Goal: Ask a question: Seek information or help from site administrators or community

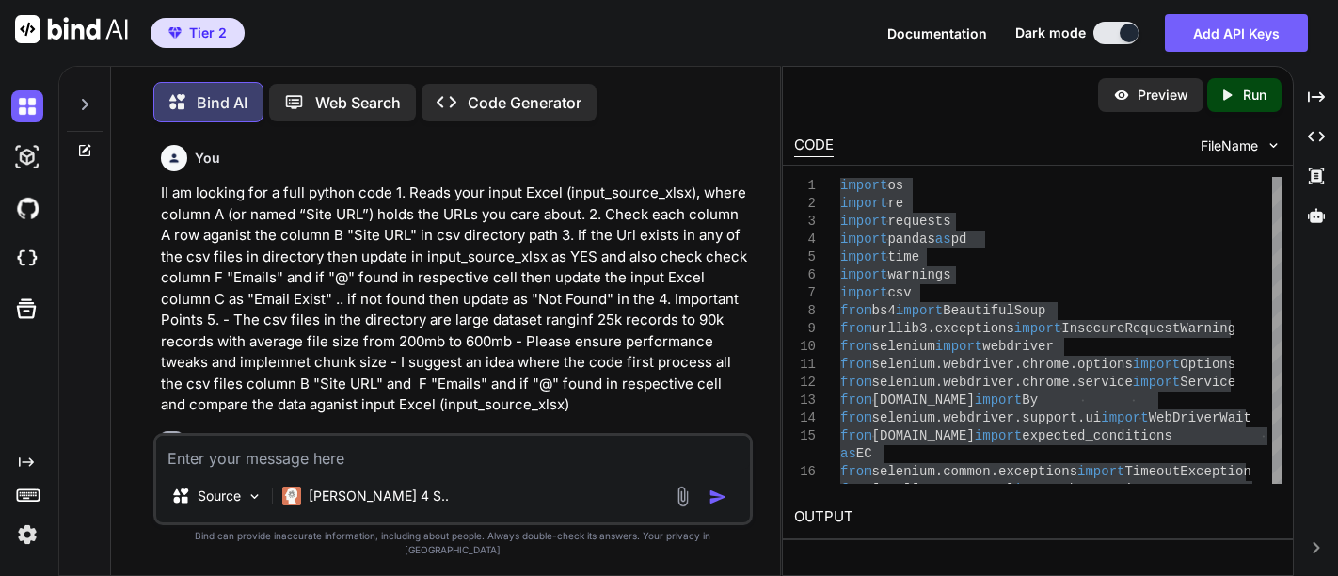
click at [409, 466] on textarea at bounding box center [453, 453] width 594 height 34
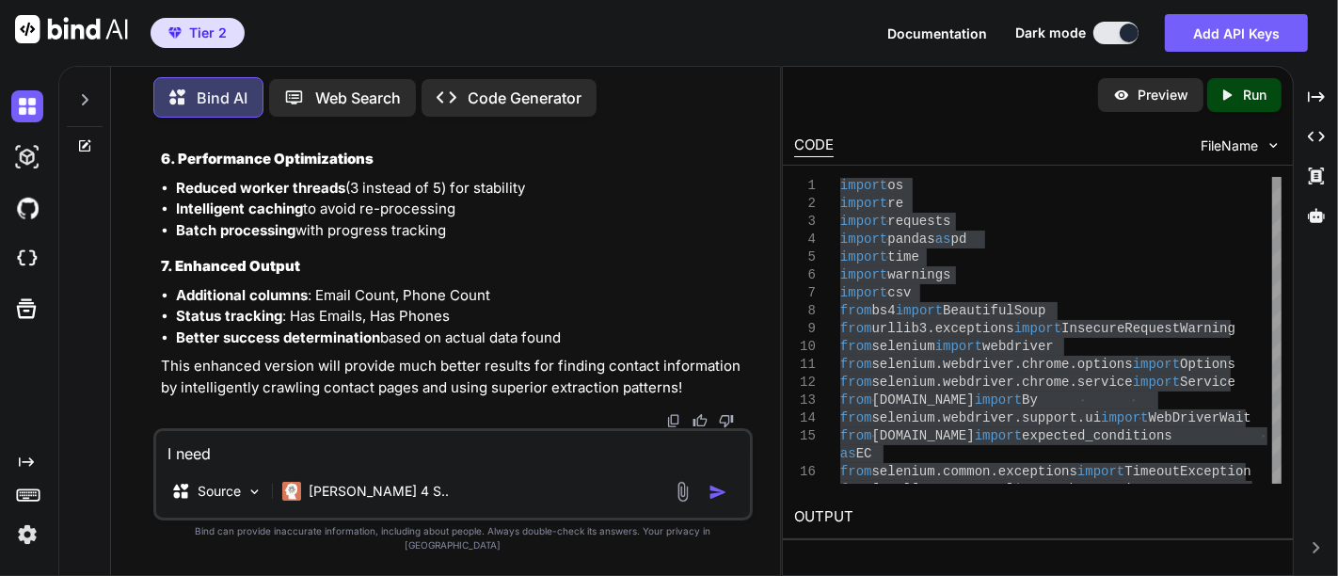
drag, startPoint x: 0, startPoint y: 0, endPoint x: 423, endPoint y: 471, distance: 633.1
click at [423, 465] on textarea "I need" at bounding box center [453, 448] width 594 height 34
type textarea "I"
click at [487, 464] on textarea "This code is working Good..But l need tqdm progess bar" at bounding box center [453, 448] width 594 height 34
click at [606, 465] on textarea "This code is working Good..But l need tqdm progess bar" at bounding box center [453, 448] width 594 height 34
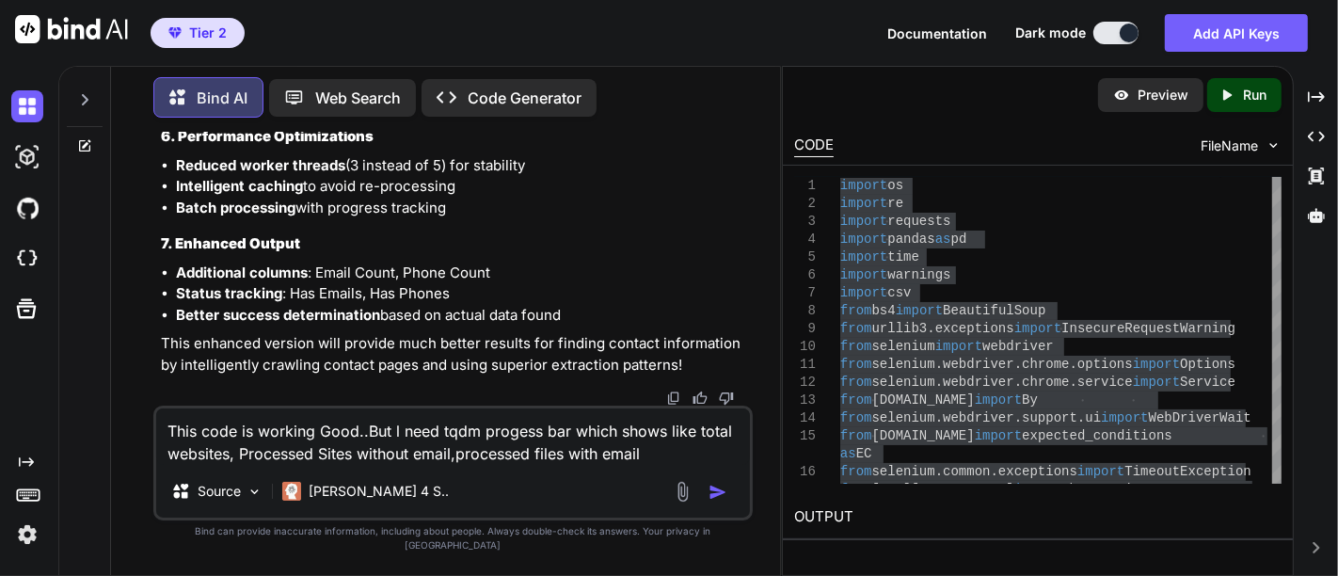
click at [567, 465] on textarea "This code is working Good..But l need tqdm progess bar which shows like total w…" at bounding box center [453, 436] width 594 height 56
click at [452, 465] on textarea "This code is working Good..But l need tqdm progess bar which shows like total w…" at bounding box center [453, 436] width 594 height 56
click at [460, 465] on textarea "This code is working Good..But l need tqdm progess bar which shows like total w…" at bounding box center [453, 436] width 594 height 56
click at [228, 465] on textarea "This code is working Good..But l need tqdm progess bar which shows like total w…" at bounding box center [453, 436] width 594 height 56
click at [477, 465] on textarea "This code is working Good..But l need tqdm progess bar which shows like total w…" at bounding box center [453, 436] width 594 height 56
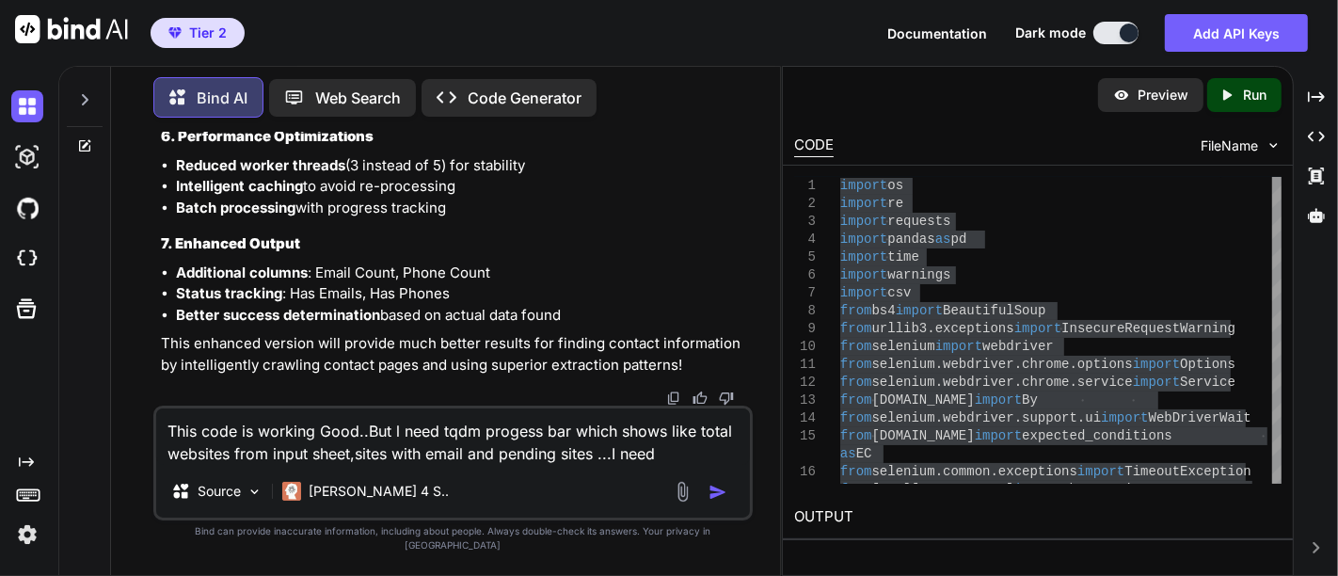
click at [703, 465] on textarea "This code is working Good..But l need tqdm progess bar which shows like total w…" at bounding box center [453, 436] width 594 height 56
click at [657, 465] on textarea "This code is working Good..But l need tqdm progess bar which shows like total w…" at bounding box center [453, 436] width 594 height 56
click at [625, 465] on textarea "This code is working Good..But l need tqdm progess bar which shows like total w…" at bounding box center [453, 436] width 594 height 56
click at [656, 465] on textarea "This code is working Good..But l need tqdm progess bar which shows like total w…" at bounding box center [453, 436] width 594 height 56
paste textarea "import os import re import requests import pandas as pd import time import warn…"
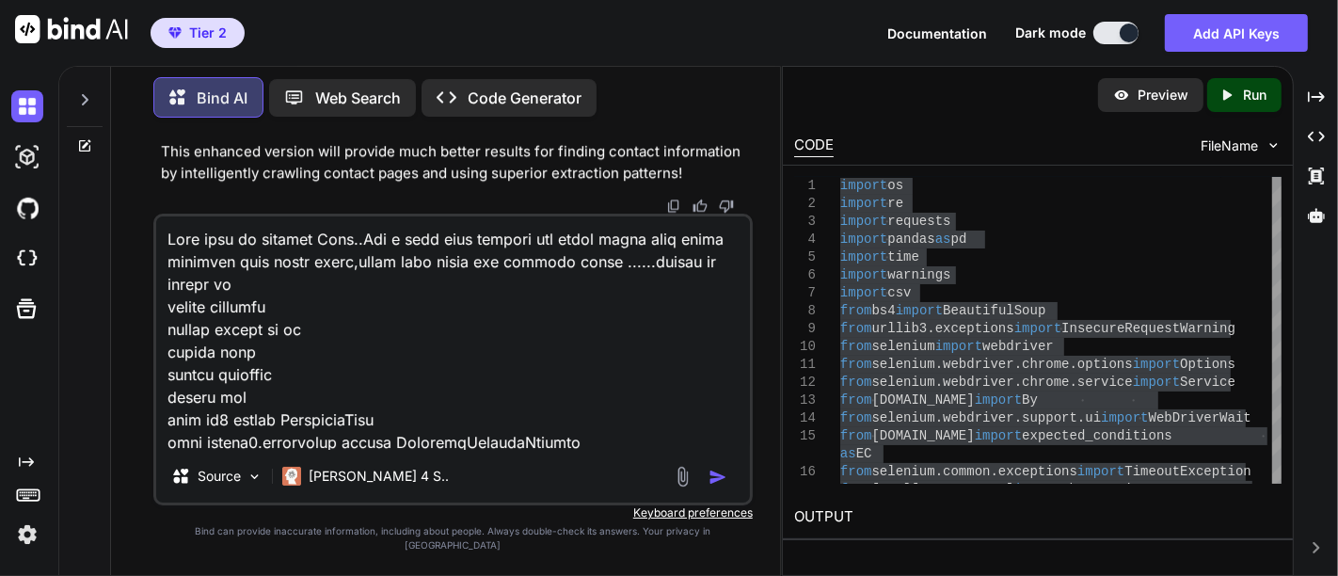
scroll to position [12646, 0]
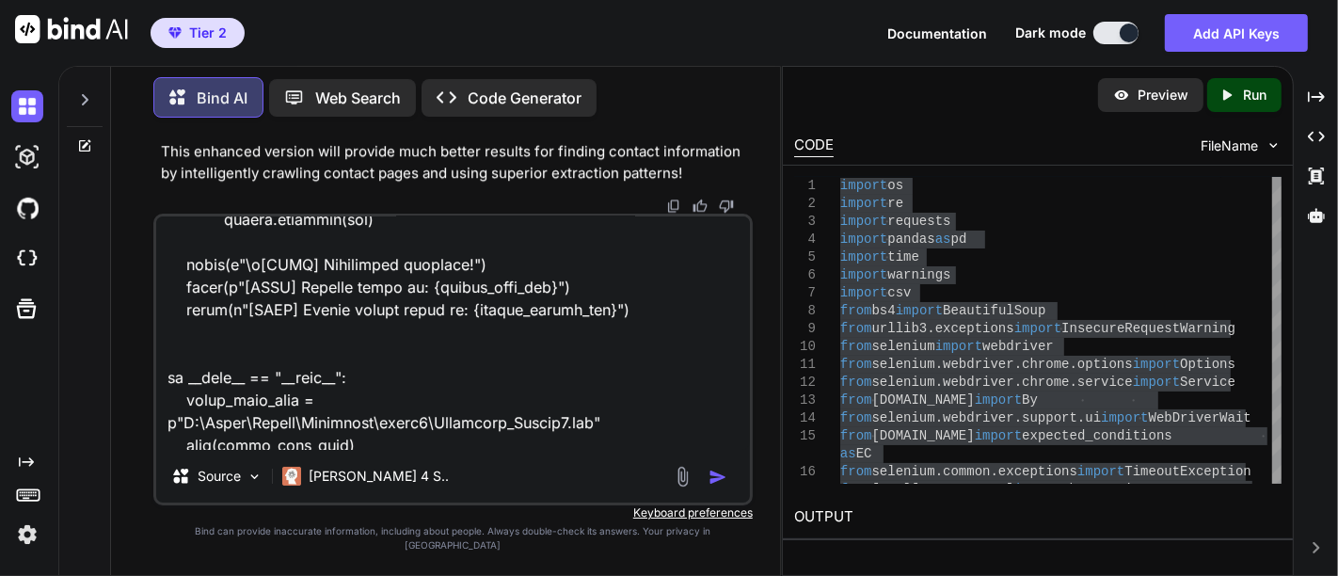
type textarea "This code is working Good..But l need tqdm progess bar which shows like total w…"
click at [717, 487] on img "button" at bounding box center [718, 477] width 19 height 19
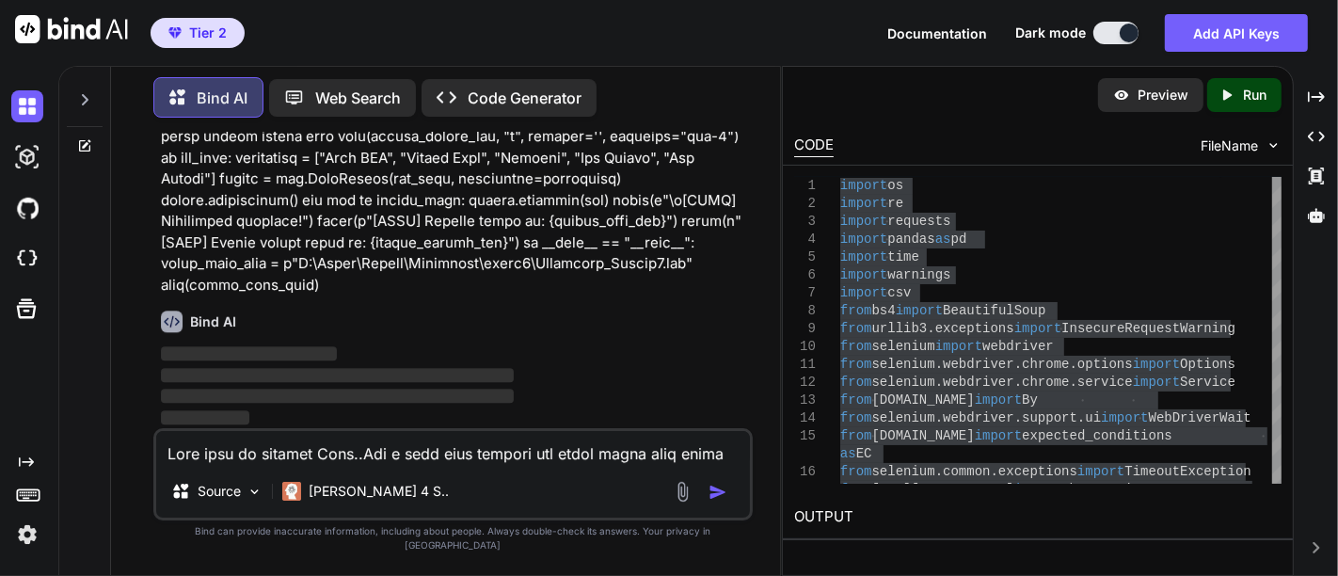
scroll to position [44089, 0]
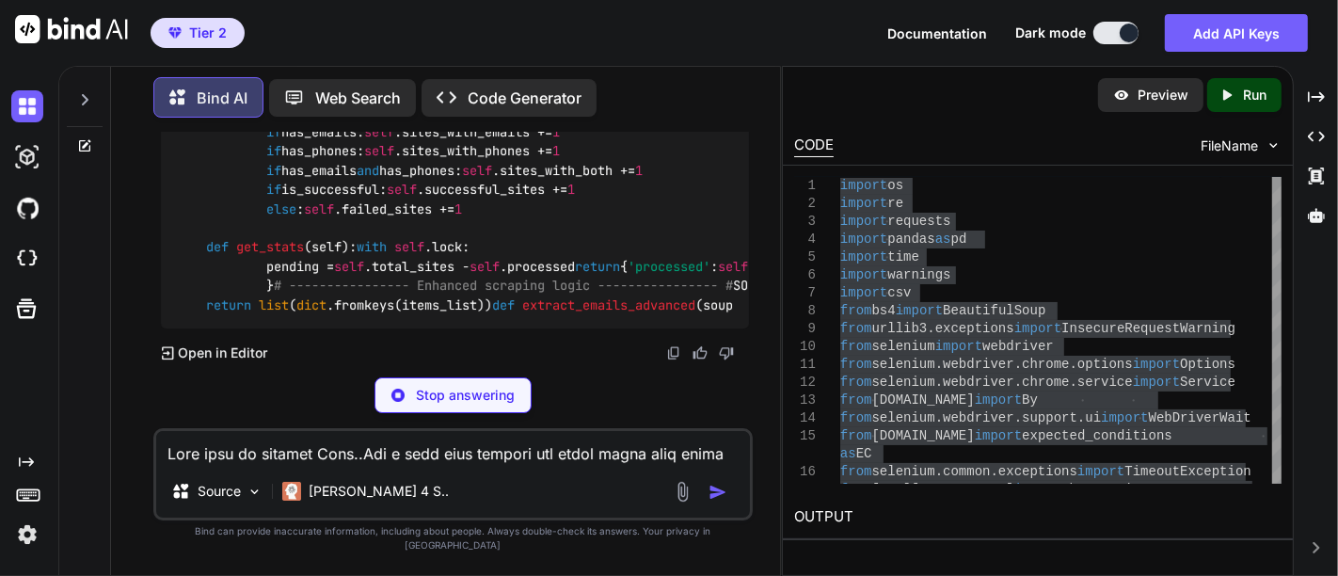
scroll to position [48716, 0]
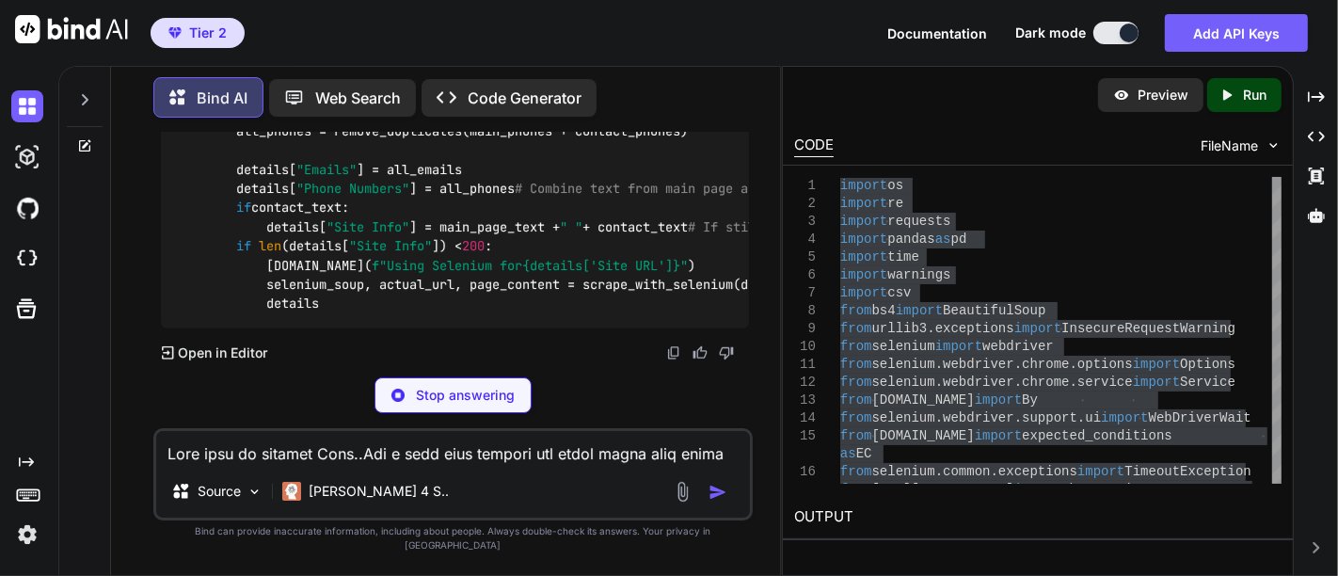
scroll to position [48548, 0]
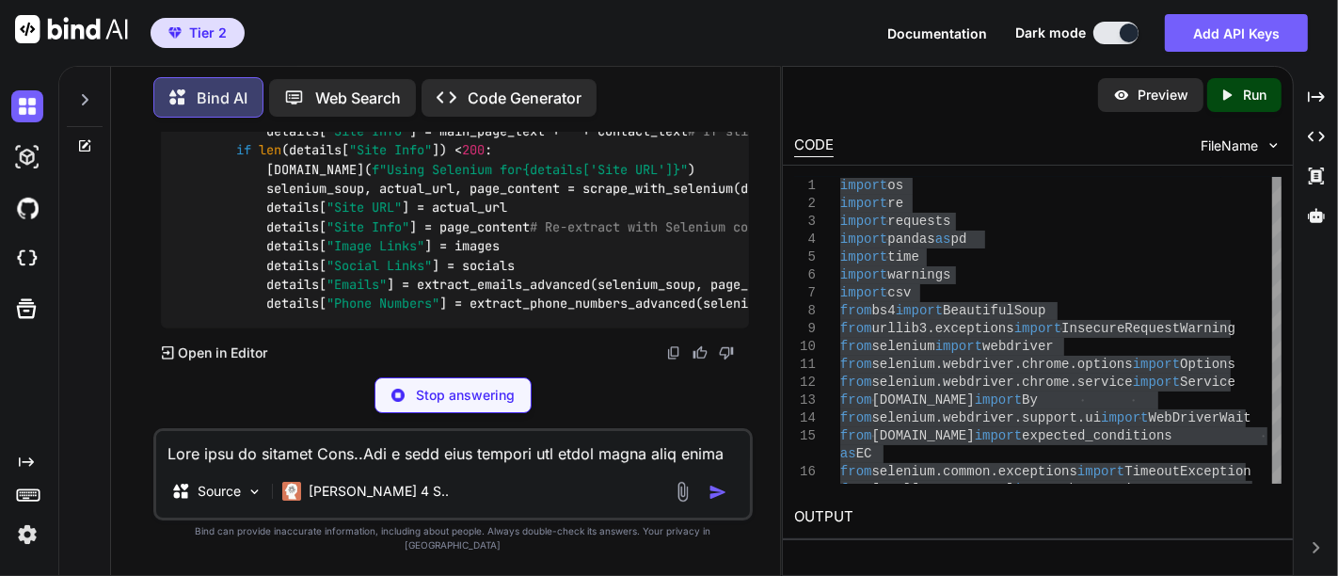
scroll to position [48507, 0]
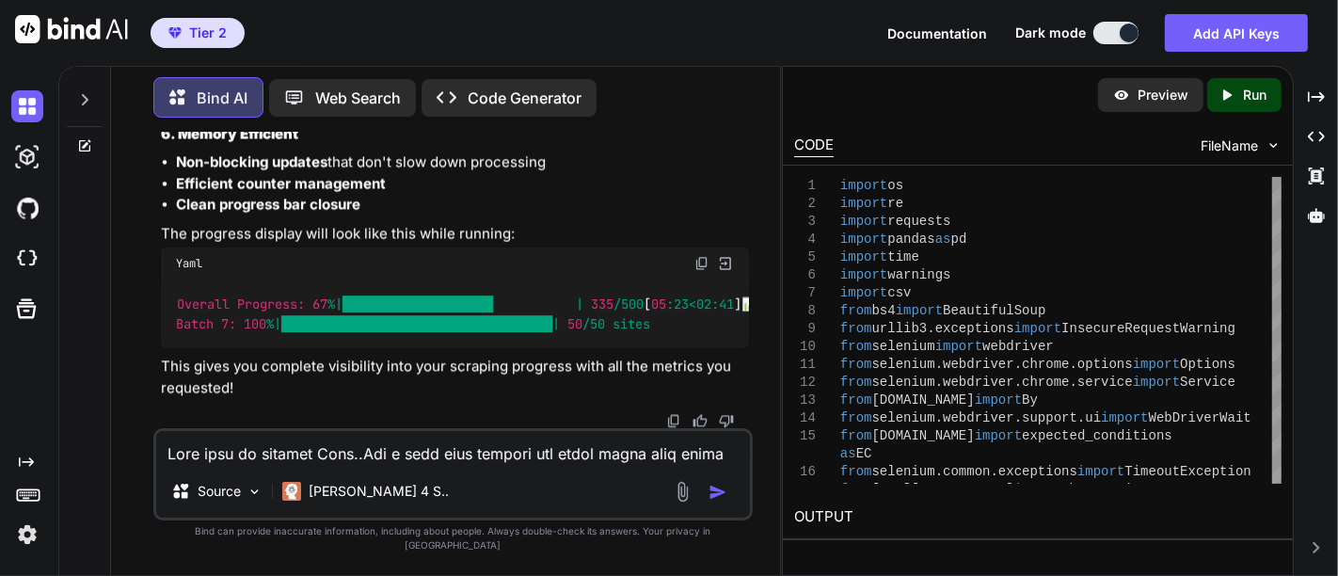
scroll to position [48336, 0]
click at [323, 464] on textarea at bounding box center [453, 448] width 594 height 34
paste textarea "[INFO] Loading file: C:\Users\[PERSON_NAME]\Downloads\skool1\Sortlists_Nfound1.…"
type textarea "[INFO] Loading file: C:\Users\[PERSON_NAME]\Downloads\skool1\Sortlists_Nfound1.…"
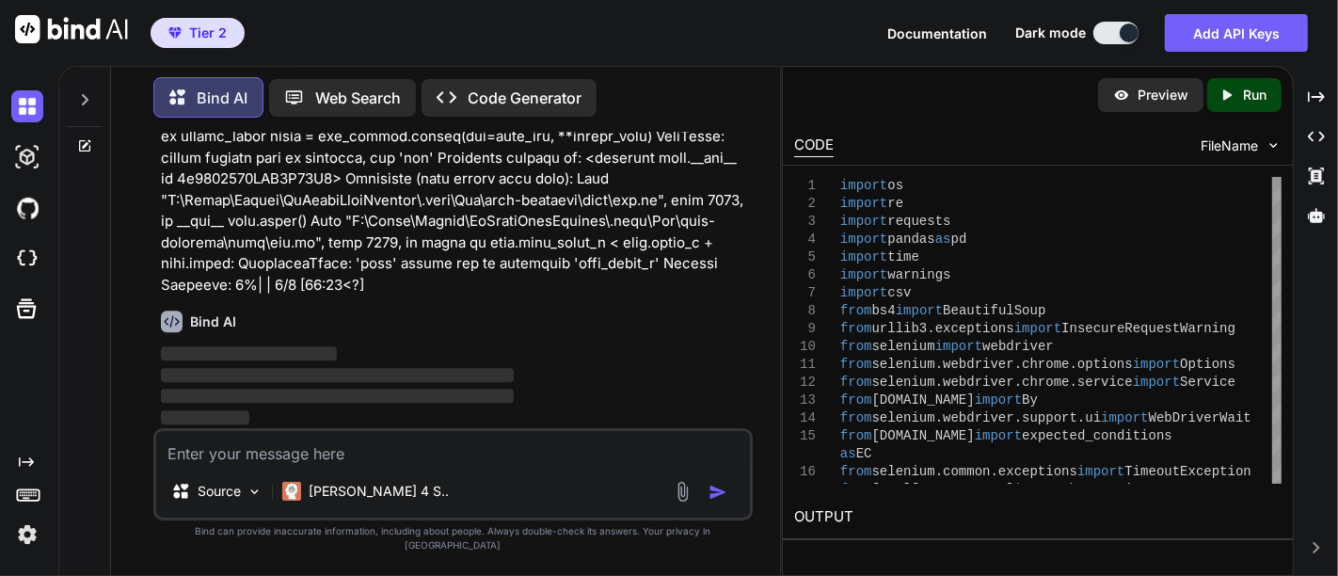
scroll to position [61655, 0]
click at [424, 296] on p at bounding box center [455, 20] width 588 height 551
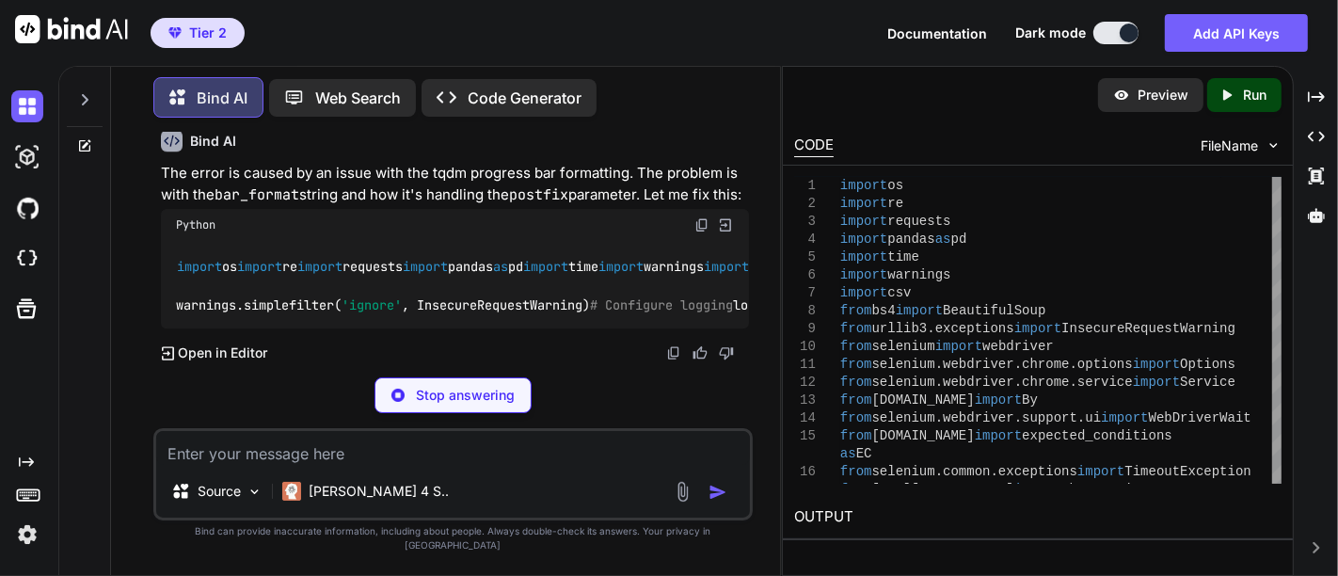
click at [325, 205] on p "The error is caused by an issue with the tqdm progress bar formatting. The prob…" at bounding box center [455, 184] width 588 height 42
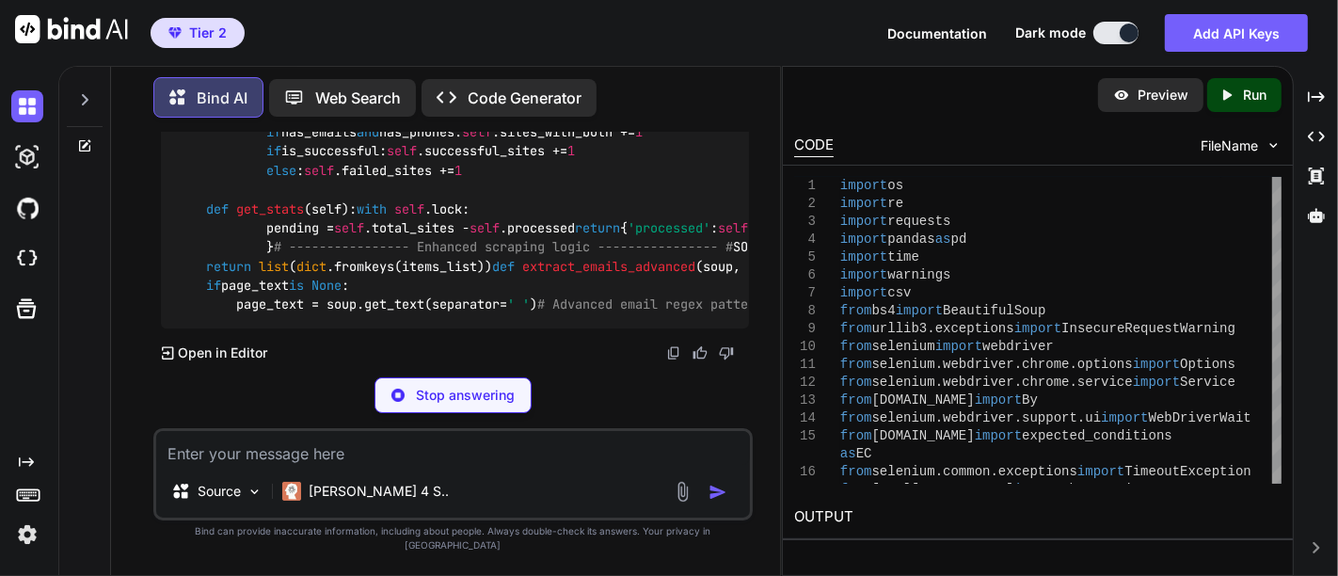
scroll to position [62280, 0]
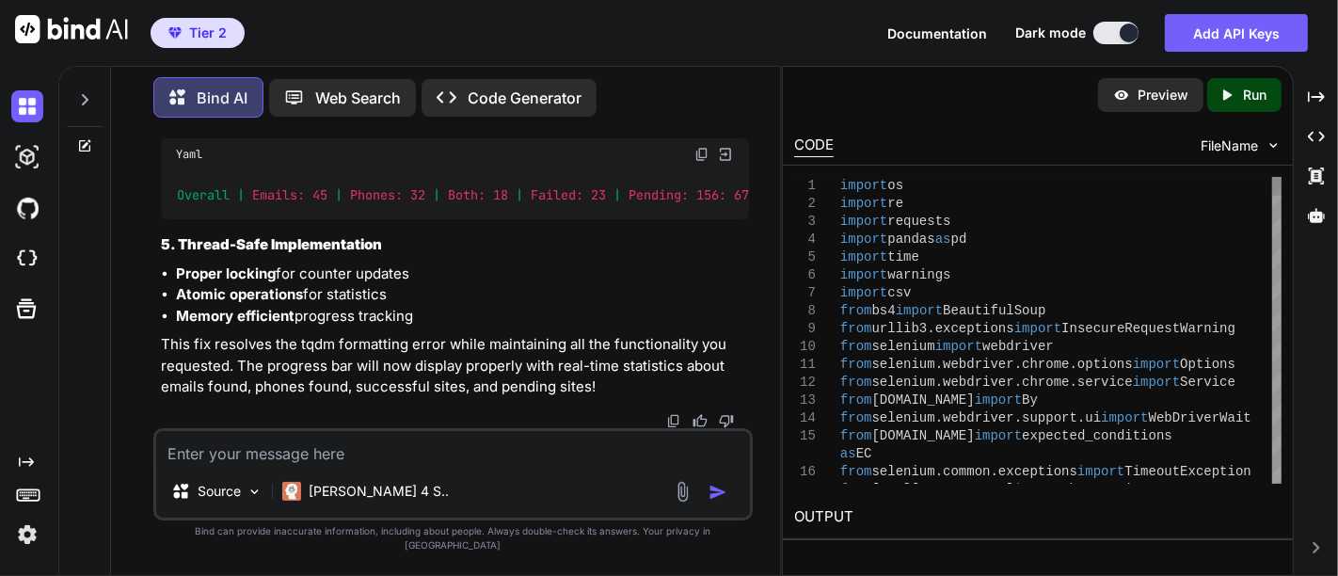
drag, startPoint x: 1140, startPoint y: 411, endPoint x: 1040, endPoint y: 384, distance: 103.4
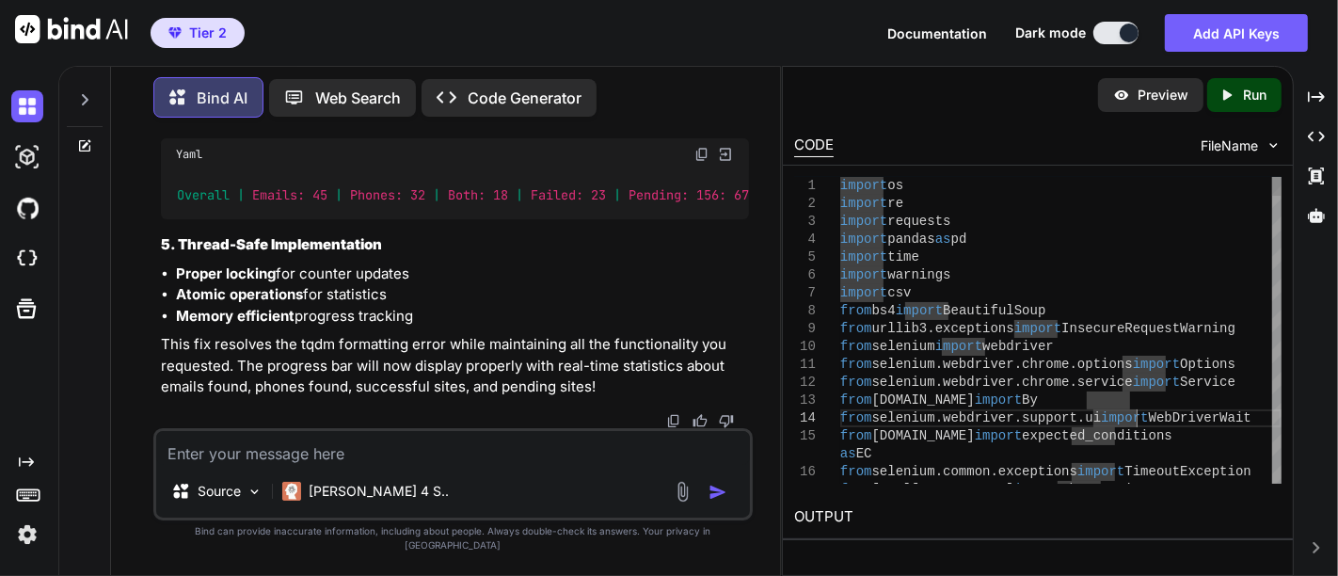
type textarea "import os import re import requests import pandas as pd import time import warn…"
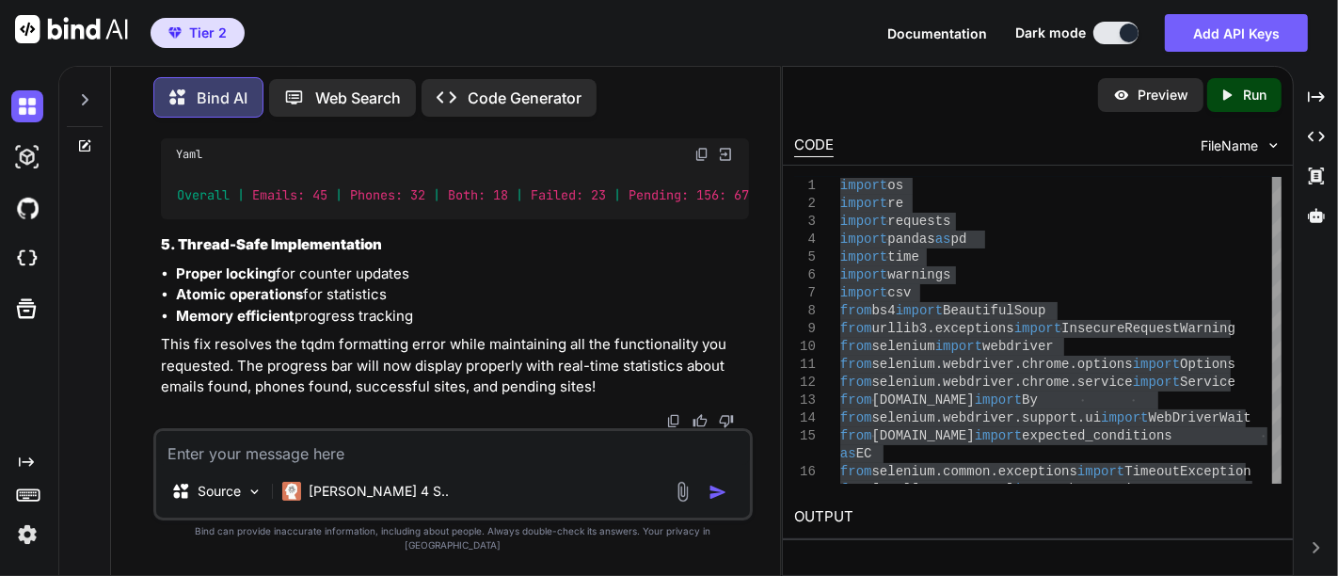
click at [456, 465] on textarea at bounding box center [453, 448] width 594 height 34
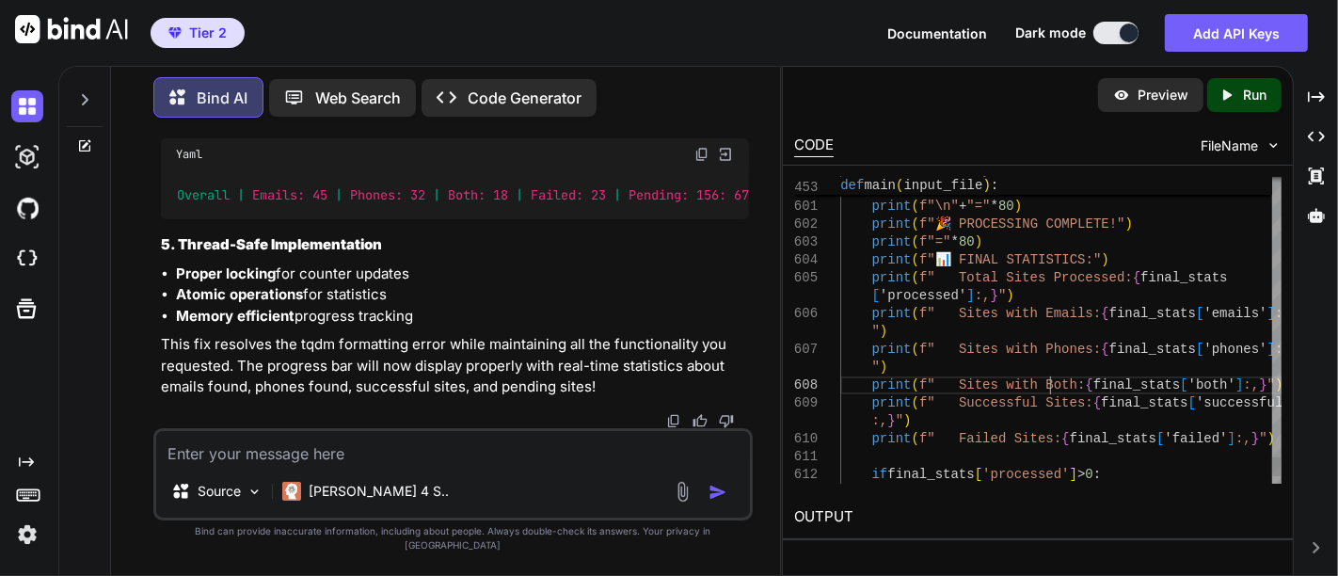
type textarea "print(f" Sites with Both: {final_stats['both']:,}") print(f" Successful Sites: …"
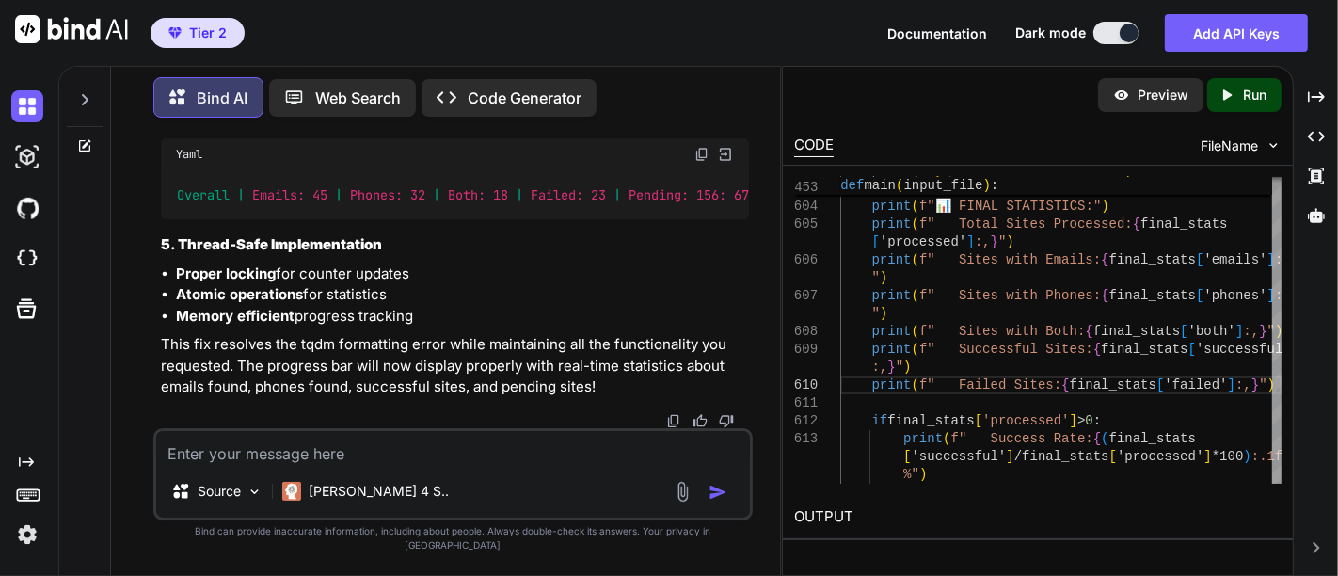
click at [367, 465] on textarea at bounding box center [453, 448] width 594 height 34
click at [358, 457] on textarea "I dont want this in the" at bounding box center [453, 448] width 594 height 34
click at [691, 464] on textarea "I dont want thin info in the log display i just need a Broader Info instead of" at bounding box center [453, 448] width 594 height 34
click at [709, 465] on textarea "I dont want thin info in the log display i just need a Broader Info instead of" at bounding box center [453, 448] width 594 height 34
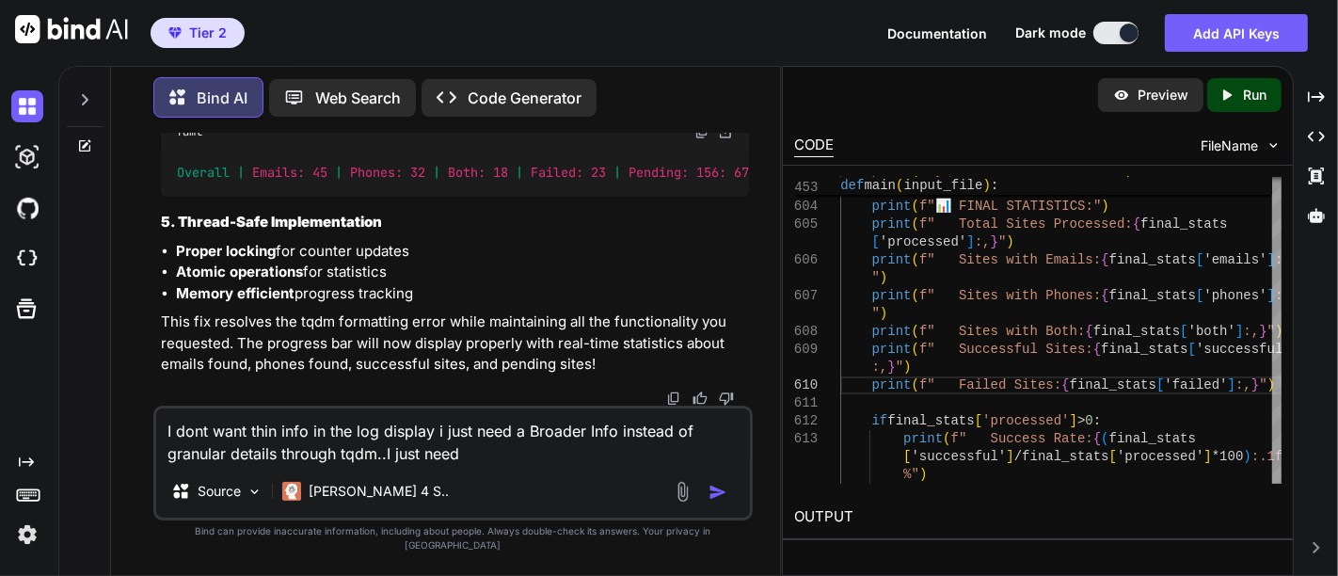
drag, startPoint x: 603, startPoint y: 192, endPoint x: 333, endPoint y: 200, distance: 270.2
click at [265, 447] on textarea "I dont want thin info in the log display i just need a Broader Info instead of …" at bounding box center [453, 436] width 594 height 56
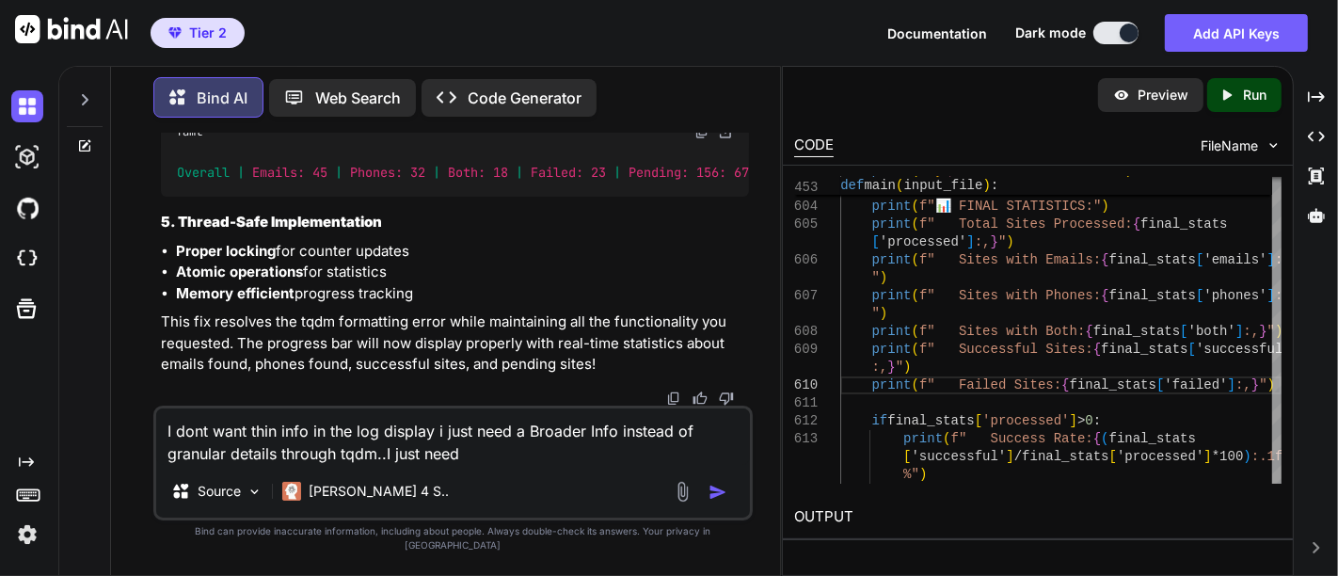
click at [265, 447] on textarea "I dont want thin info in the log display i just need a Broader Info instead of …" at bounding box center [453, 436] width 594 height 56
click at [265, 454] on textarea "I dont want thin info in the log display i just need a Broader Info instead of …" at bounding box center [453, 436] width 594 height 56
click at [265, 447] on textarea "I dont want thin info in the log display i just need a Broader Info instead of …" at bounding box center [453, 436] width 594 height 56
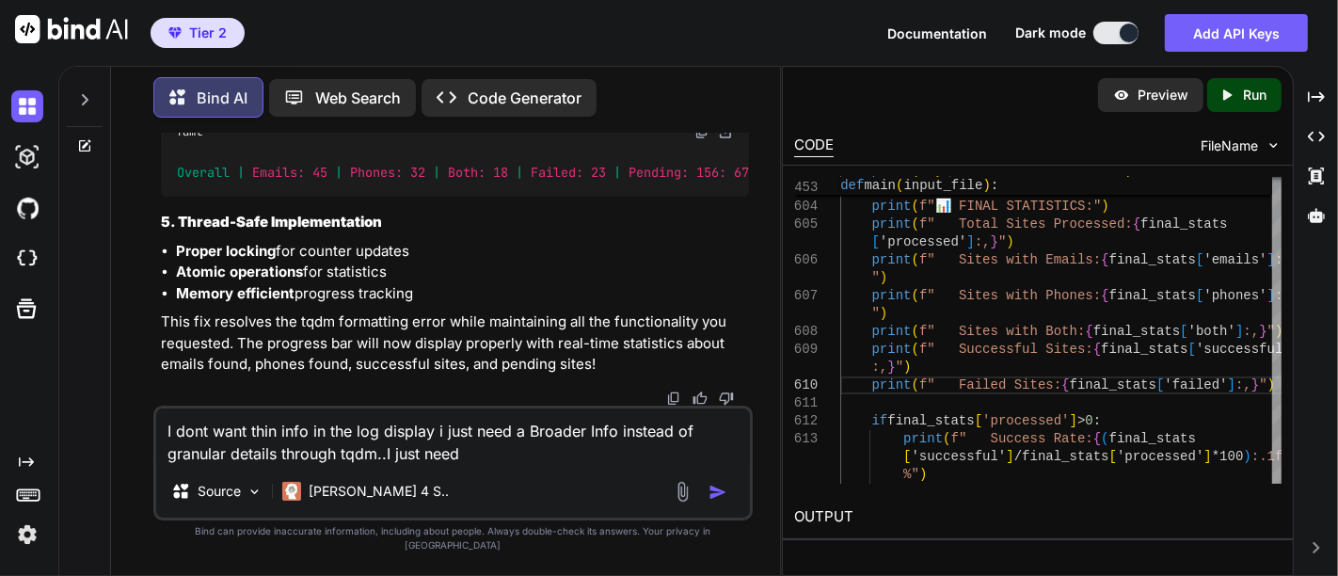
click at [265, 447] on textarea "I dont want thin info in the log display i just need a Broader Info instead of …" at bounding box center [453, 436] width 594 height 56
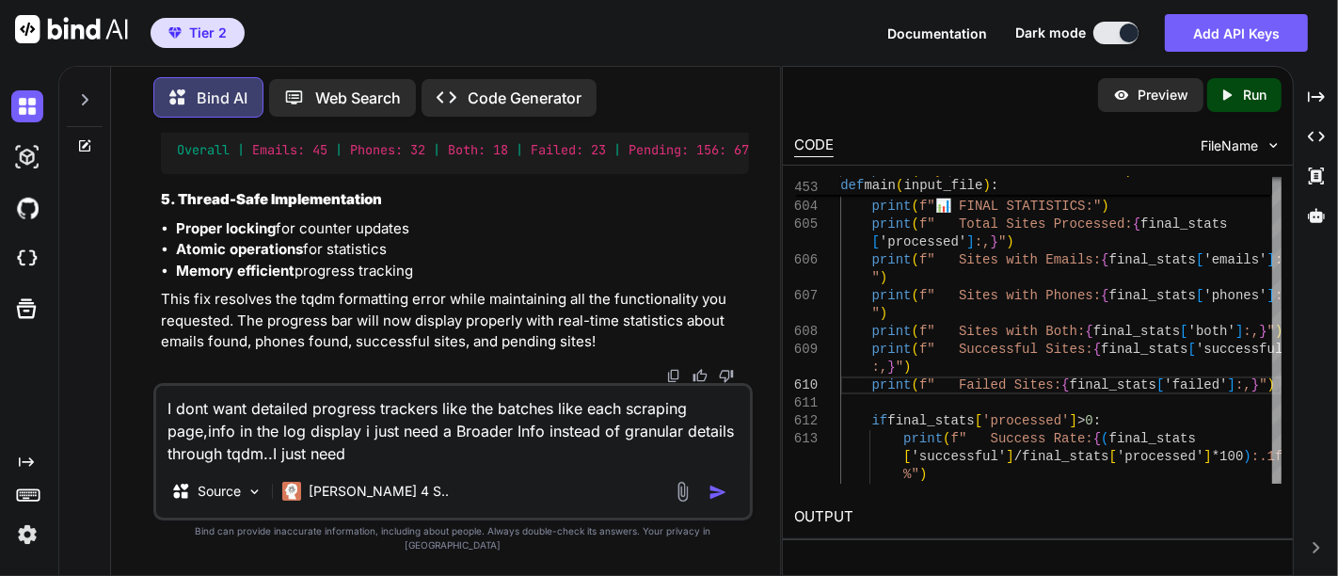
drag, startPoint x: 418, startPoint y: 480, endPoint x: 409, endPoint y: 474, distance: 10.2
click at [409, 474] on div "I dont want detailed progress trackers like the batches like each scraping page…" at bounding box center [452, 451] width 599 height 137
click at [409, 465] on textarea "I dont want detailed progress trackers like the batches like each scraping page…" at bounding box center [453, 425] width 594 height 79
click at [382, 465] on textarea "I dont want detailed progress trackers like the batches like each scraping page…" at bounding box center [453, 425] width 594 height 79
paste textarea "INAL STATISTICS: Total Sites Processed: 5 Sites with Emails: 0 Sites with Phone…"
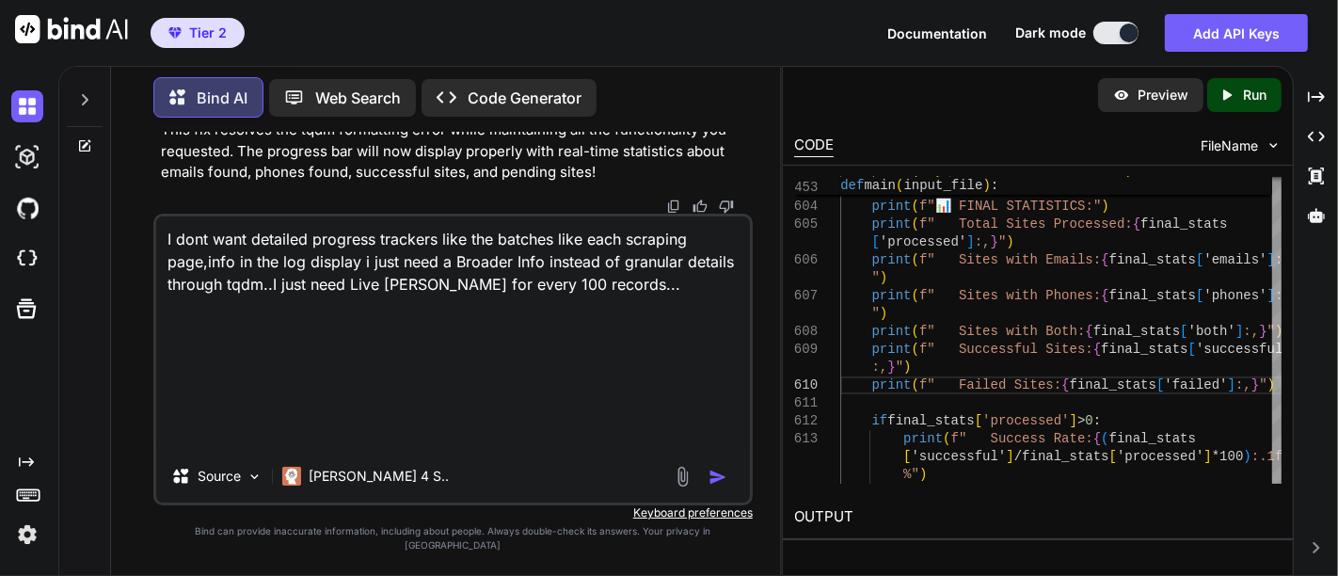
scroll to position [0, 0]
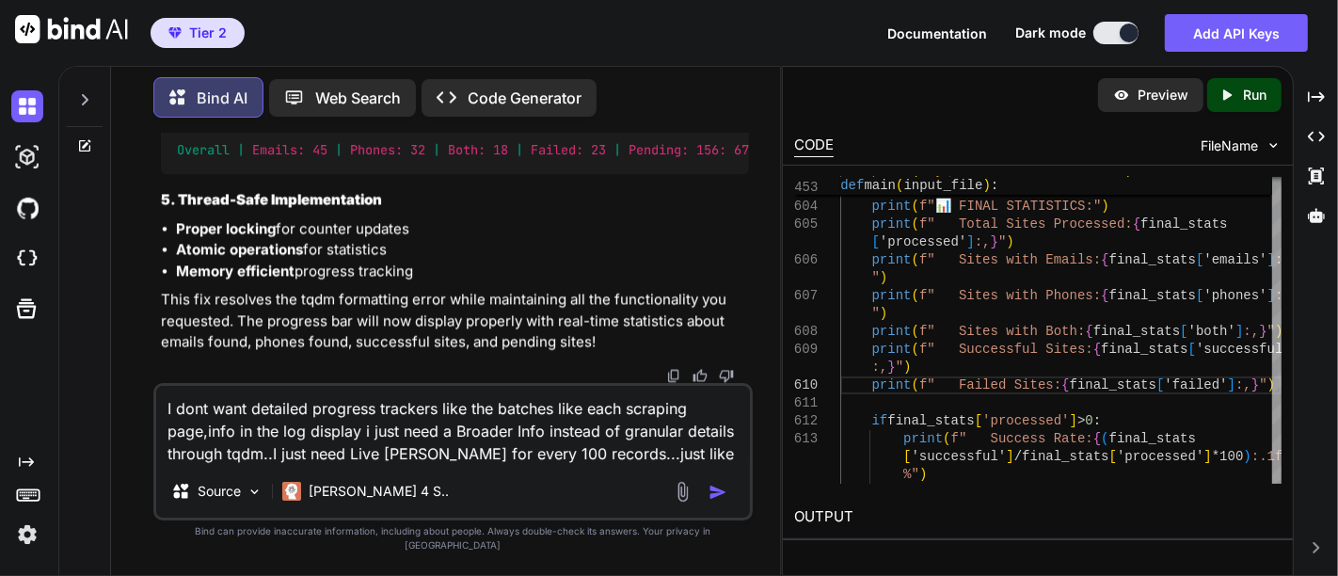
paste textarea "INAL STATISTICS: Total Sites Processed: 5 Sites with Emails: 0 Sites with Phone…"
type textarea "I dont want detailed progress trackers like the batches like each scraping page…"
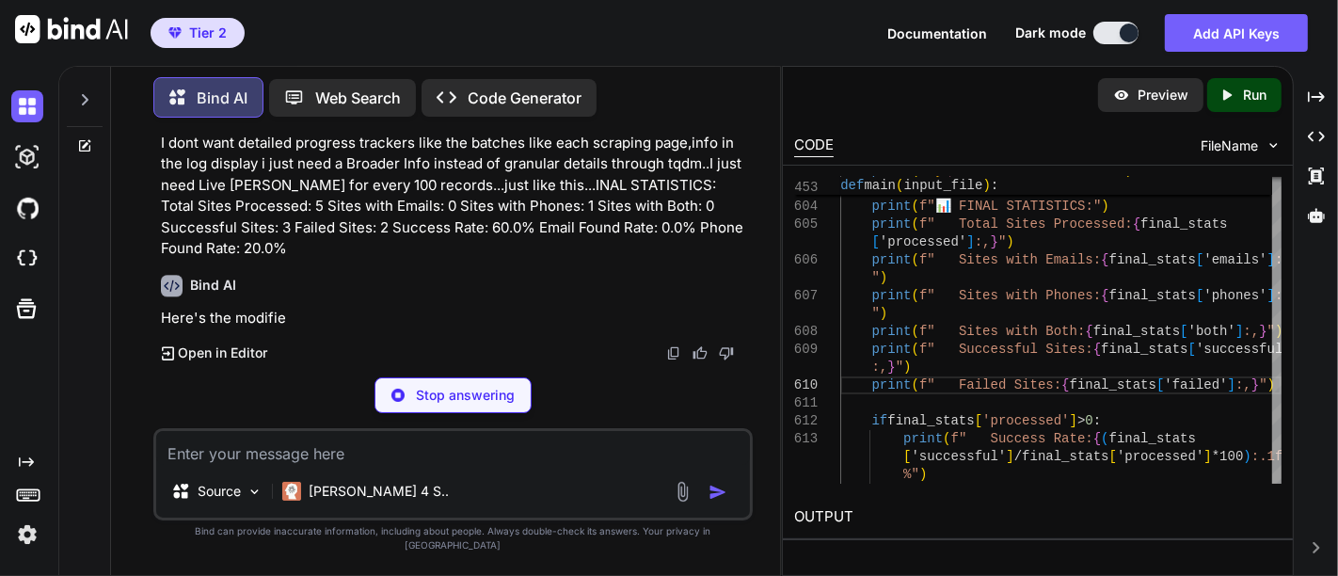
scroll to position [75157, 0]
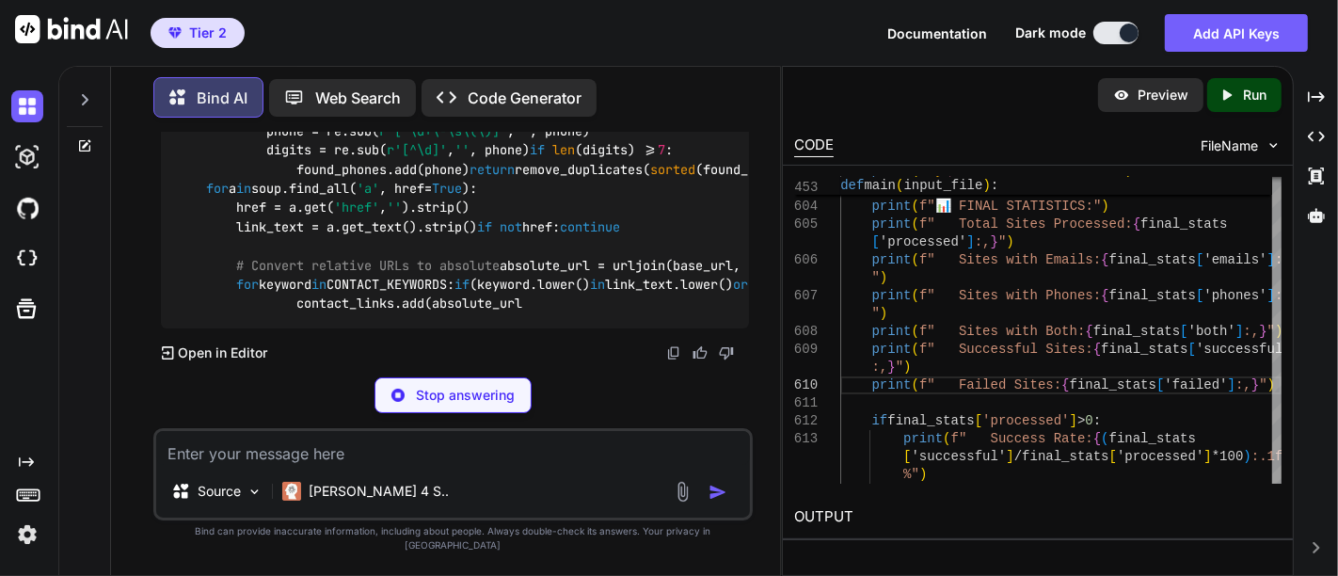
scroll to position [75407, 0]
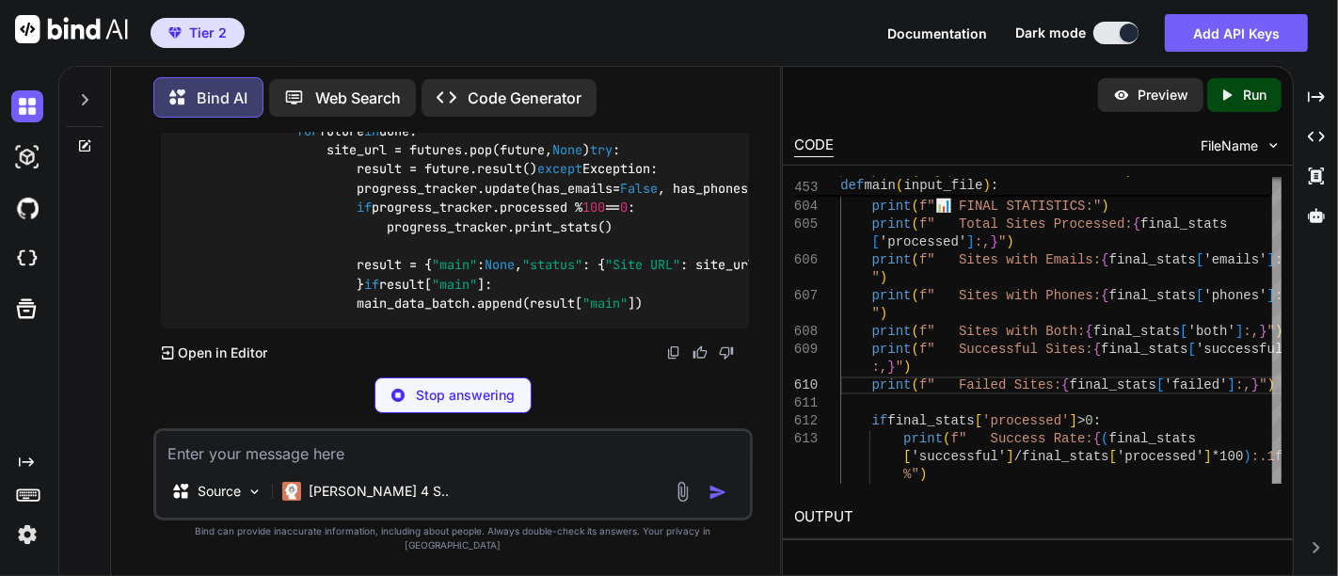
scroll to position [81682, 0]
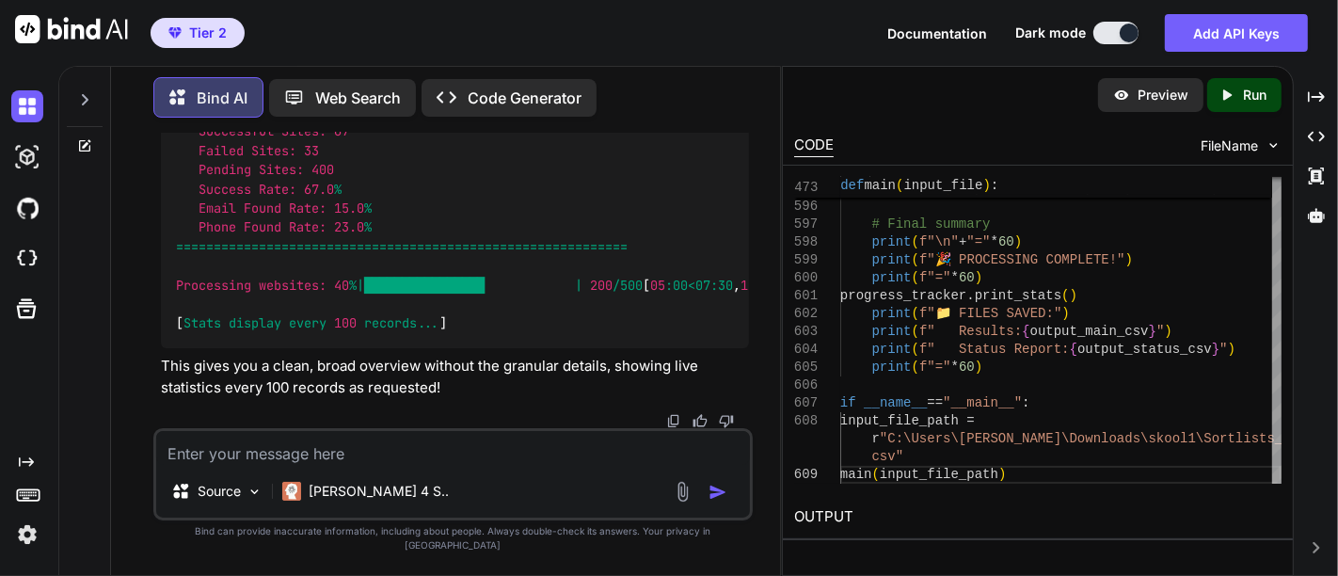
type textarea "import os import re import requests import pandas as pd import time import warn…"
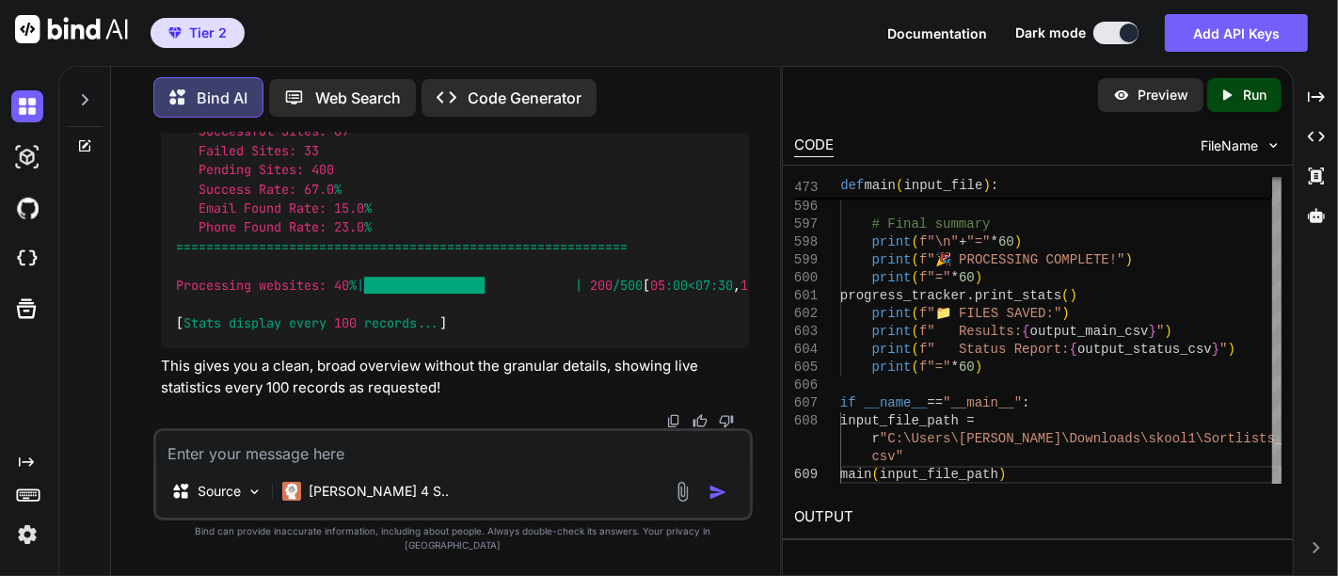
click at [248, 462] on textarea at bounding box center [453, 448] width 594 height 34
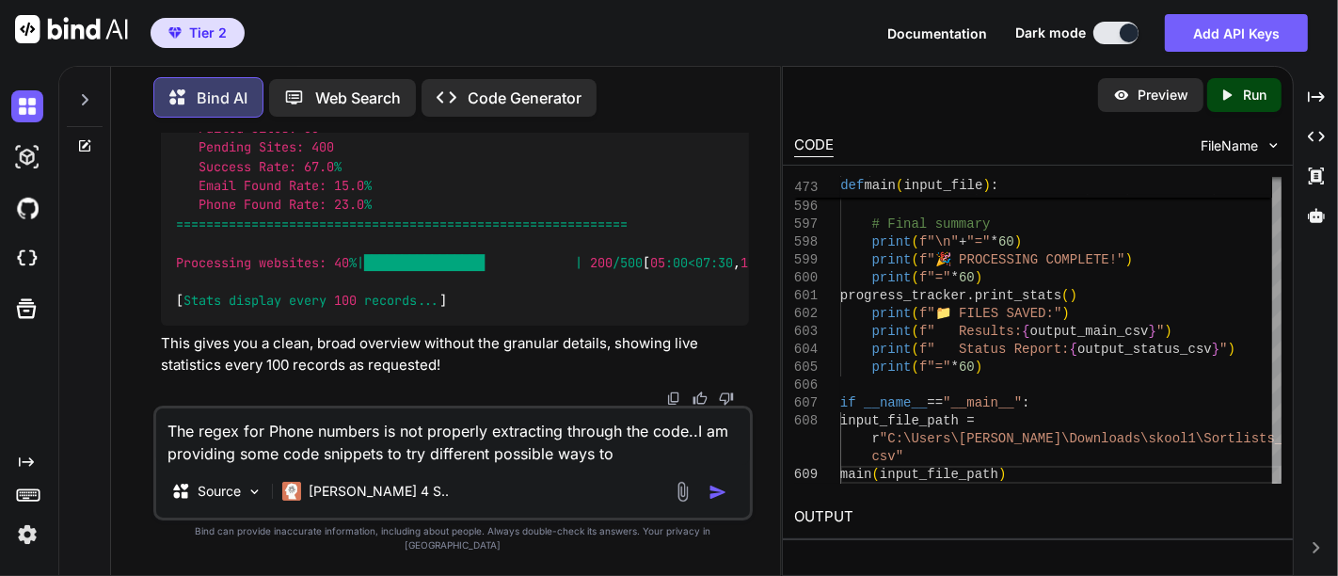
click at [248, 463] on textarea "The regex for Phone numbers is not properly extracting through the code..I am p…" at bounding box center [453, 436] width 594 height 56
click at [642, 463] on textarea "The regex for Phone numbers is not properly extracting through the code..I am p…" at bounding box center [453, 436] width 594 height 56
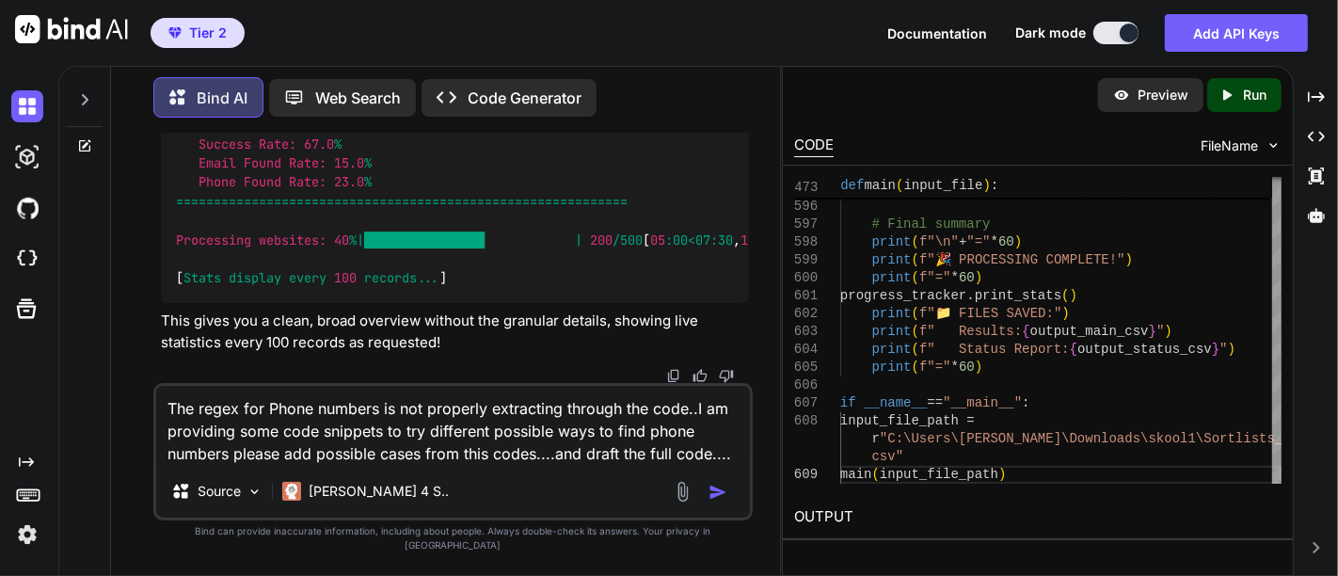
paste textarea "def parse_phone_numbers(soup): # Regex pattern used to search for numbers phone…"
type textarea "The regex for Phone numbers is not properly extracting through the code..I am p…"
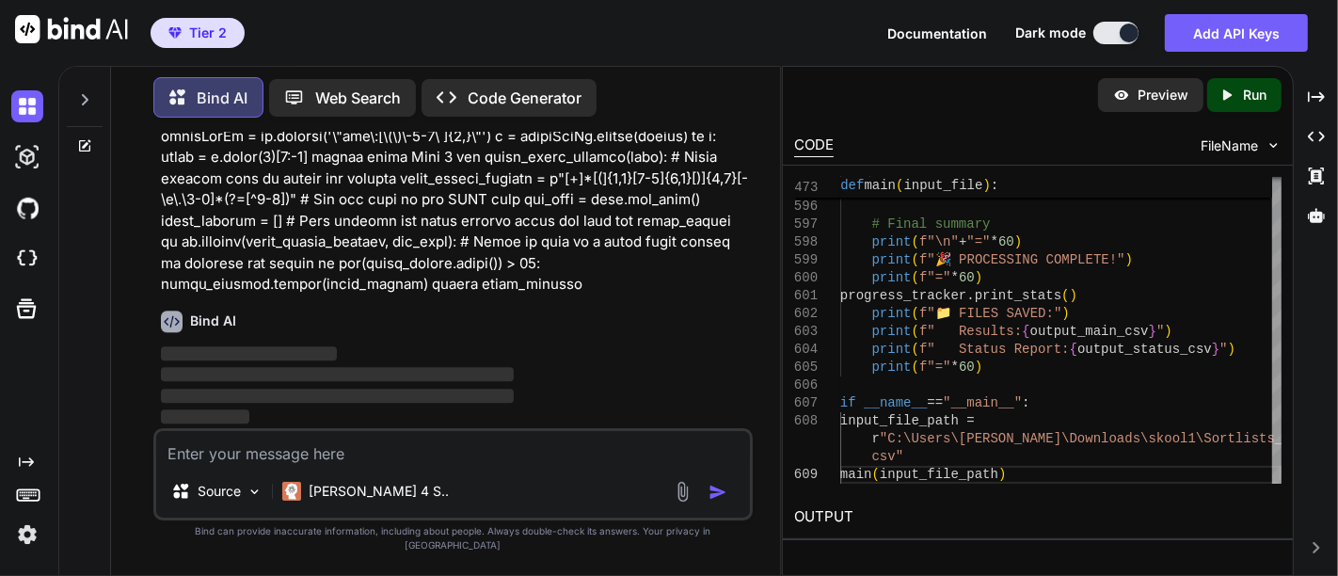
scroll to position [88299, 0]
click at [503, 216] on p at bounding box center [455, 72] width 588 height 445
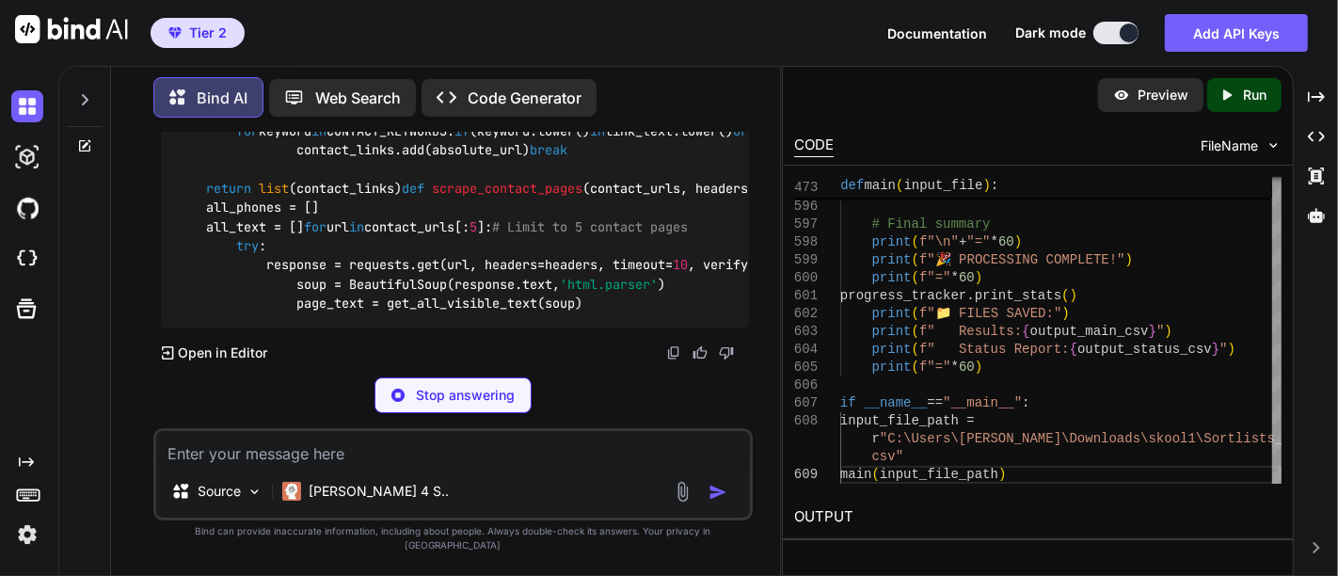
scroll to position [95110, 0]
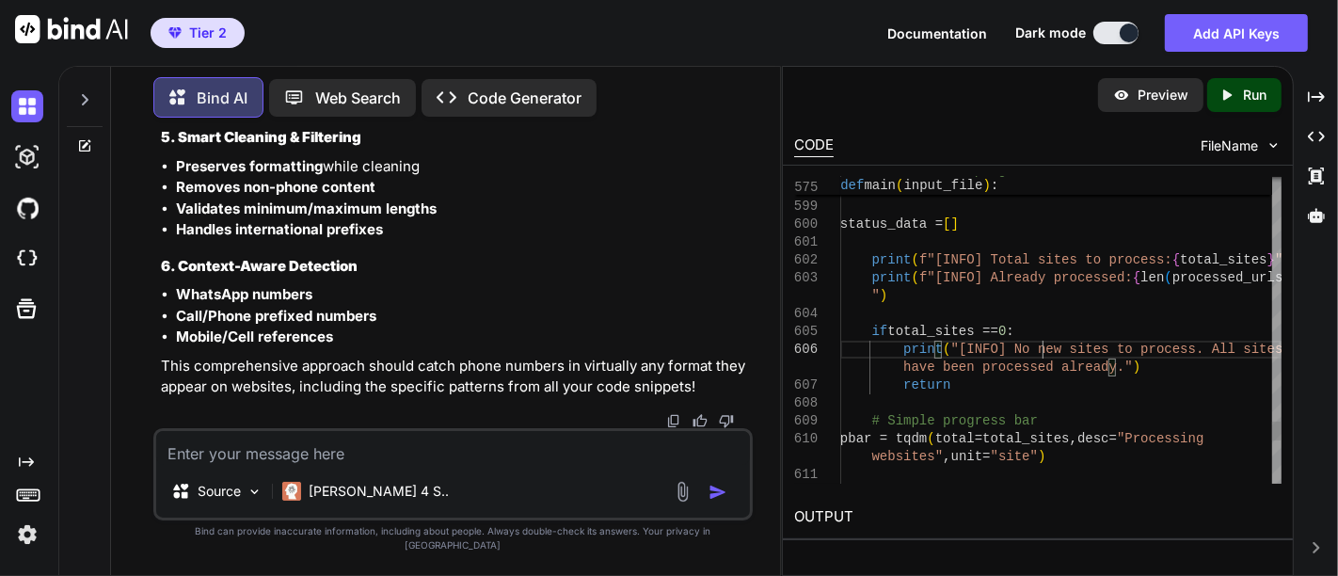
type textarea "import os import re import requests import pandas as pd import time import warn…"
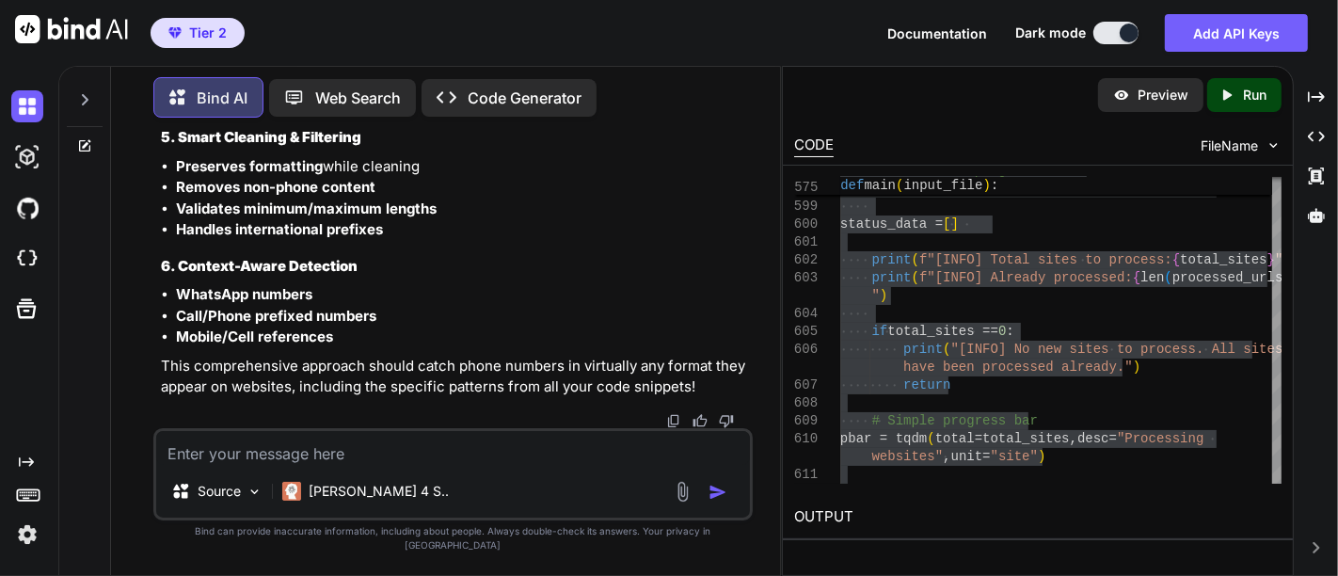
click at [451, 465] on textarea at bounding box center [453, 448] width 594 height 34
paste textarea "Please check the code handles this issues:- 1.Remove duplicate emails in a cell…"
type textarea "Please check the code handles this issues:- 1.Remove duplicate emails in a cell…"
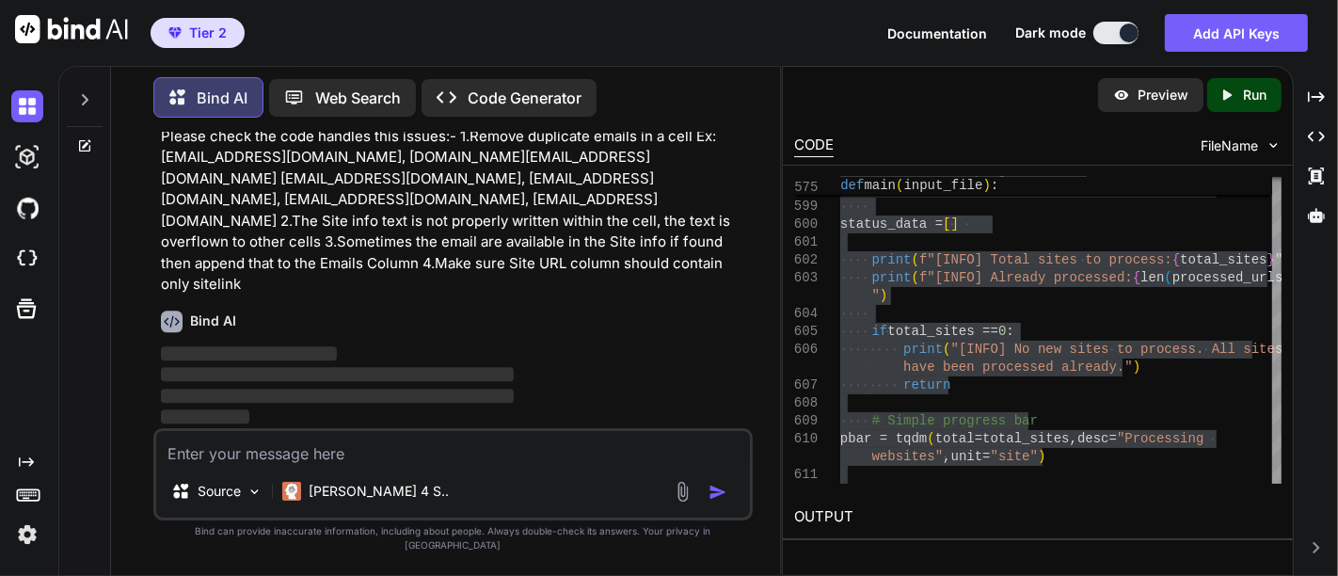
scroll to position [103475, 0]
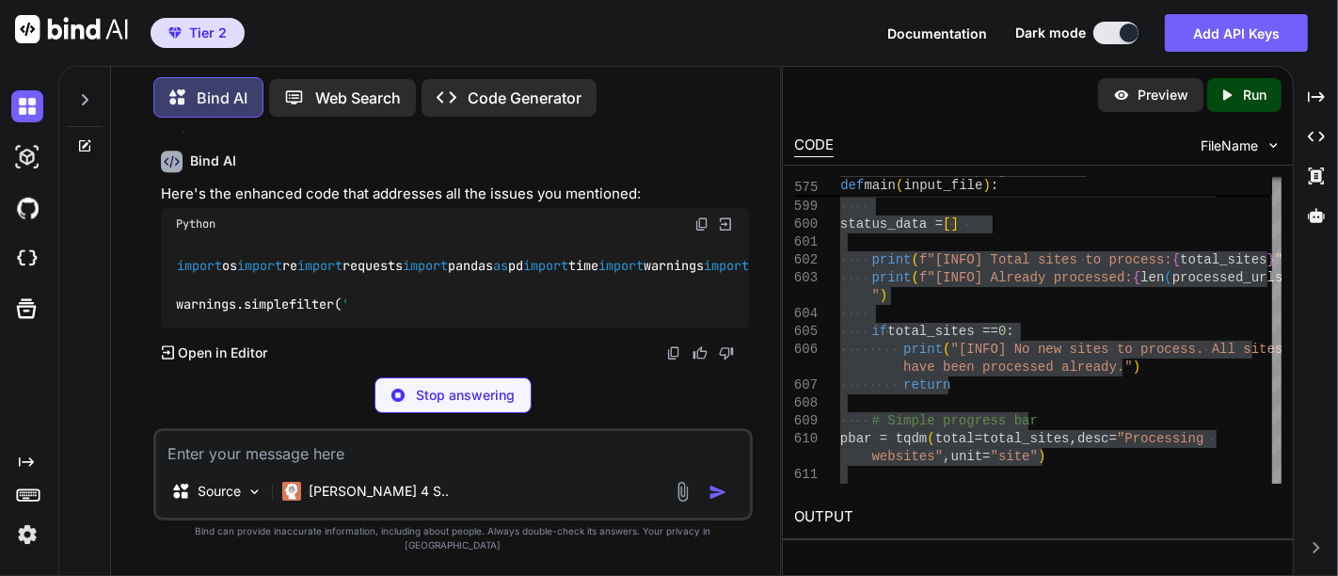
click at [430, 136] on p "Please check the code handles this issues:- 1.Remove duplicate emails in a cell…" at bounding box center [455, 50] width 588 height 169
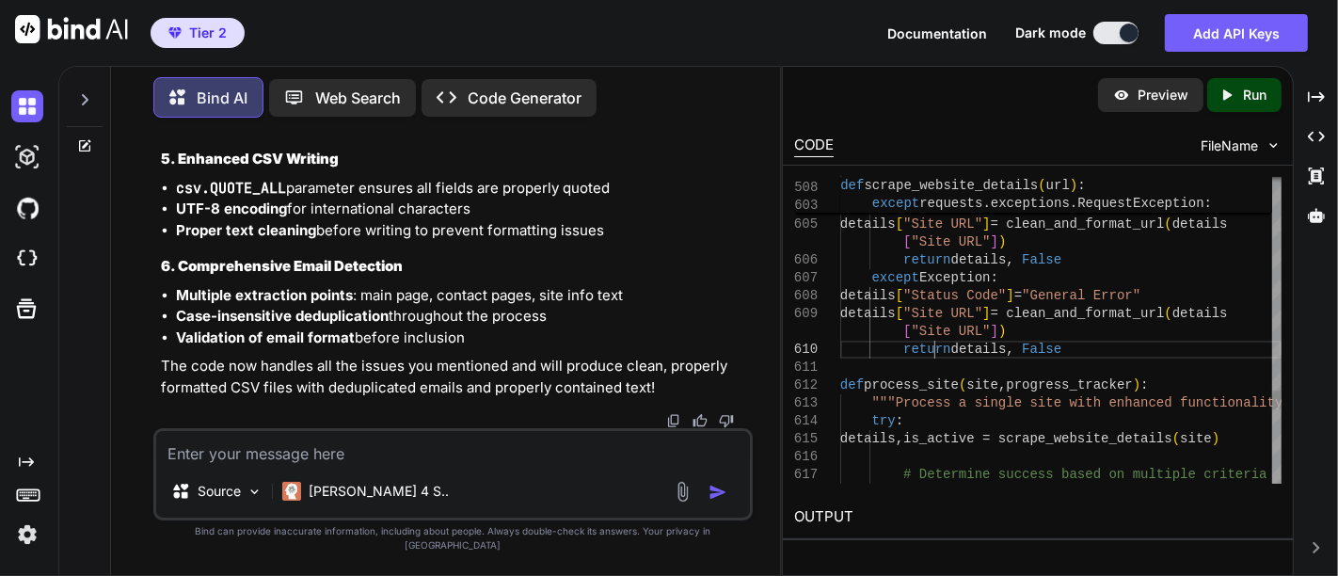
scroll to position [0, 0]
type textarea "import os import re import requests import pandas as pd import time import warn…"
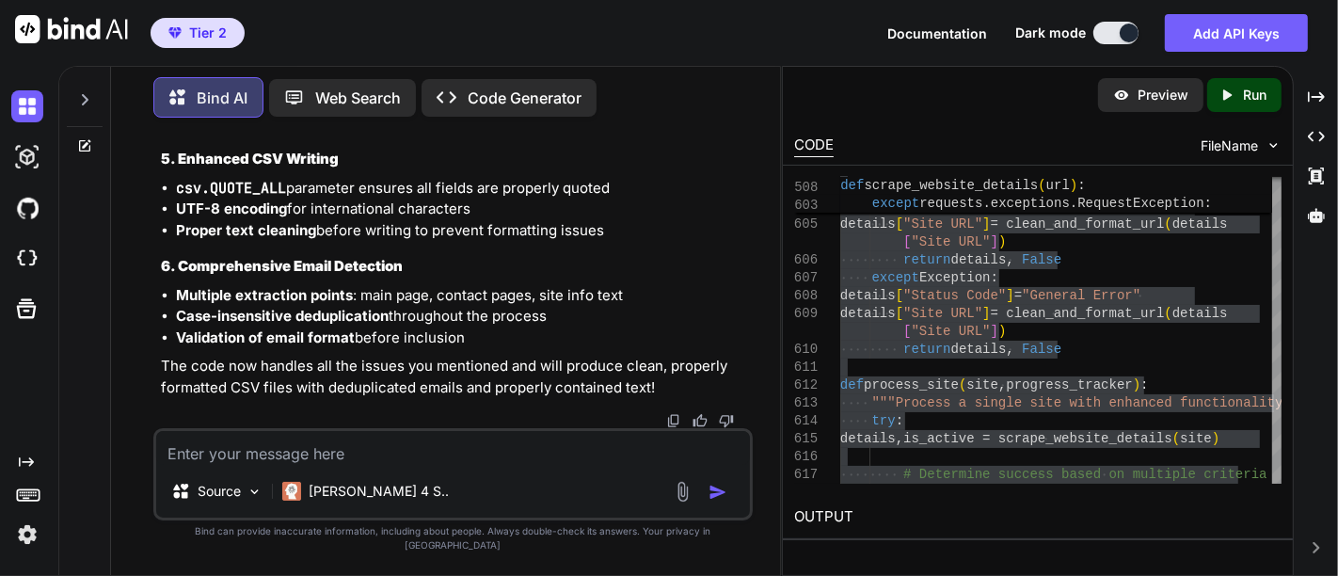
click at [432, 196] on li "csv.QUOTE_ALL parameter ensures all fields are properly quoted" at bounding box center [462, 189] width 573 height 22
click at [334, 465] on textarea at bounding box center [453, 448] width 594 height 34
paste textarea "1.Please ensure duplicate phone numbers Ex: [PHONE_NUMBER], 801) [PHONE_NUMBER]…"
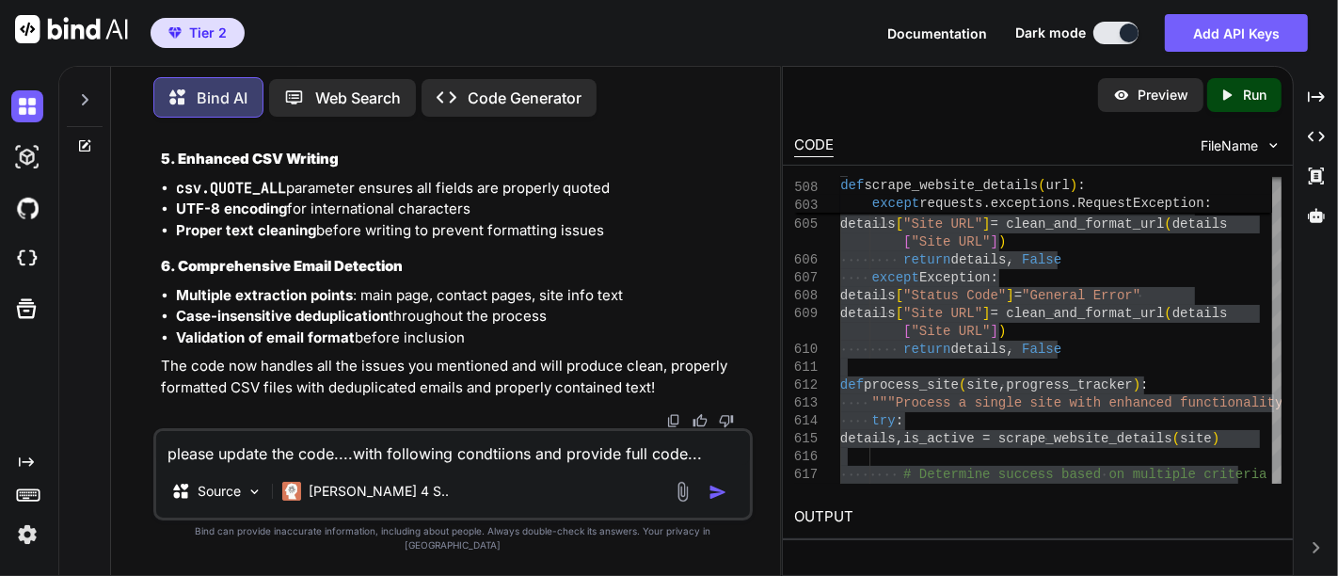
type textarea "please update the code....with following condtiions and provide full code...1.P…"
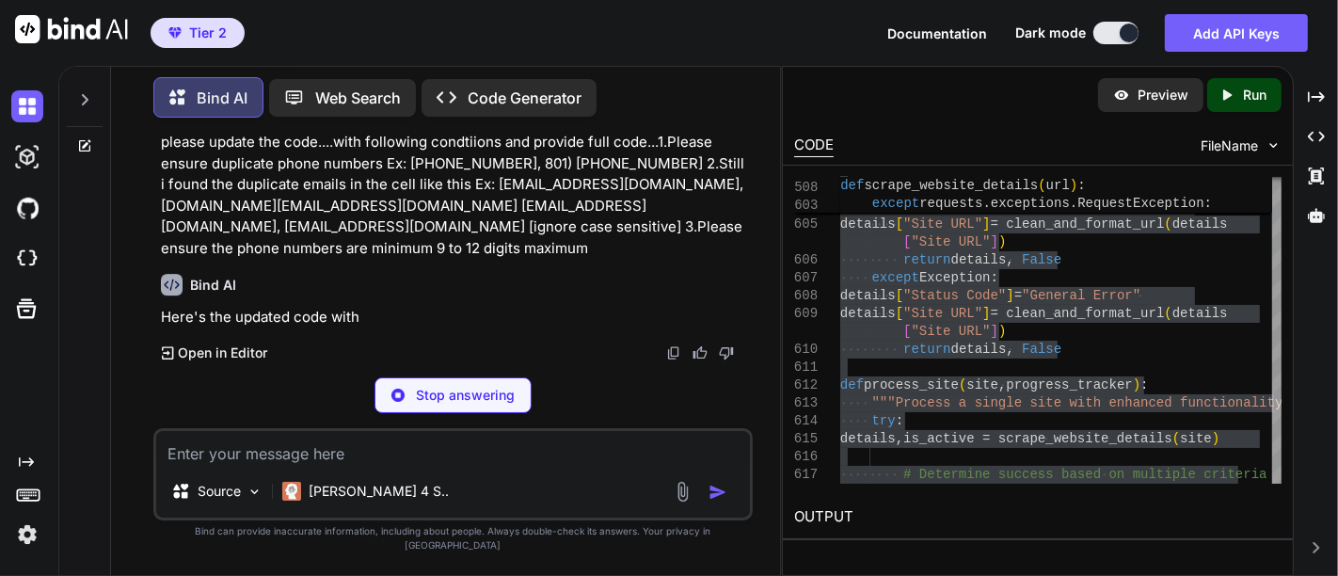
scroll to position [120249, 0]
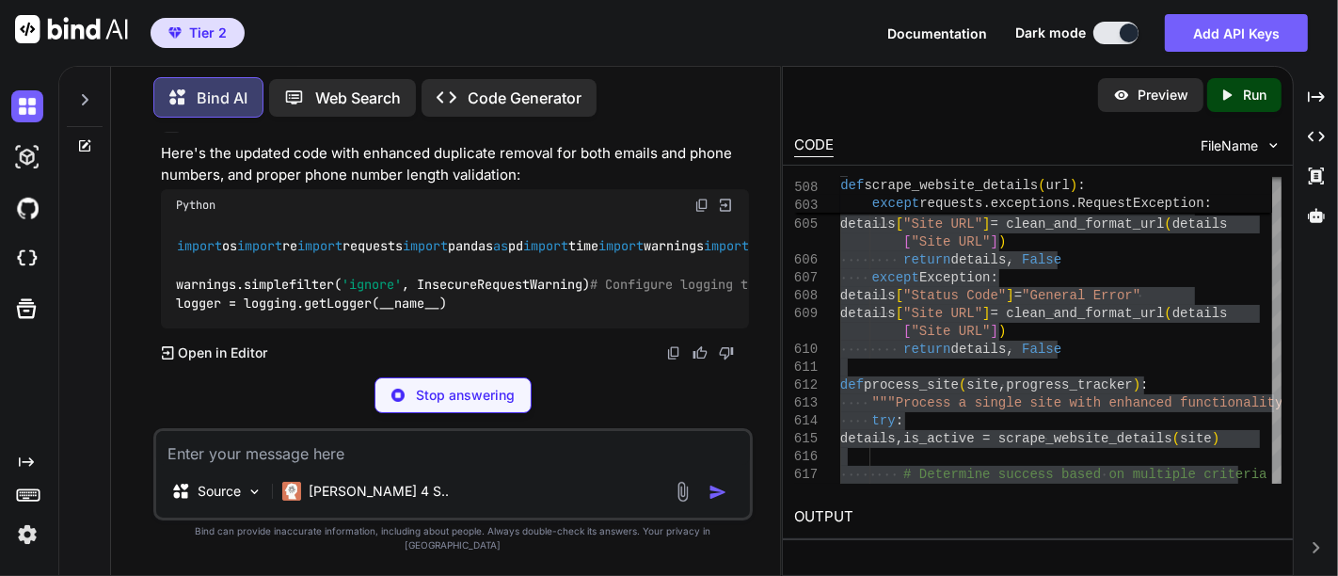
click at [507, 95] on p "please update the code....with following condtiions and provide full code...1.P…" at bounding box center [455, 31] width 588 height 127
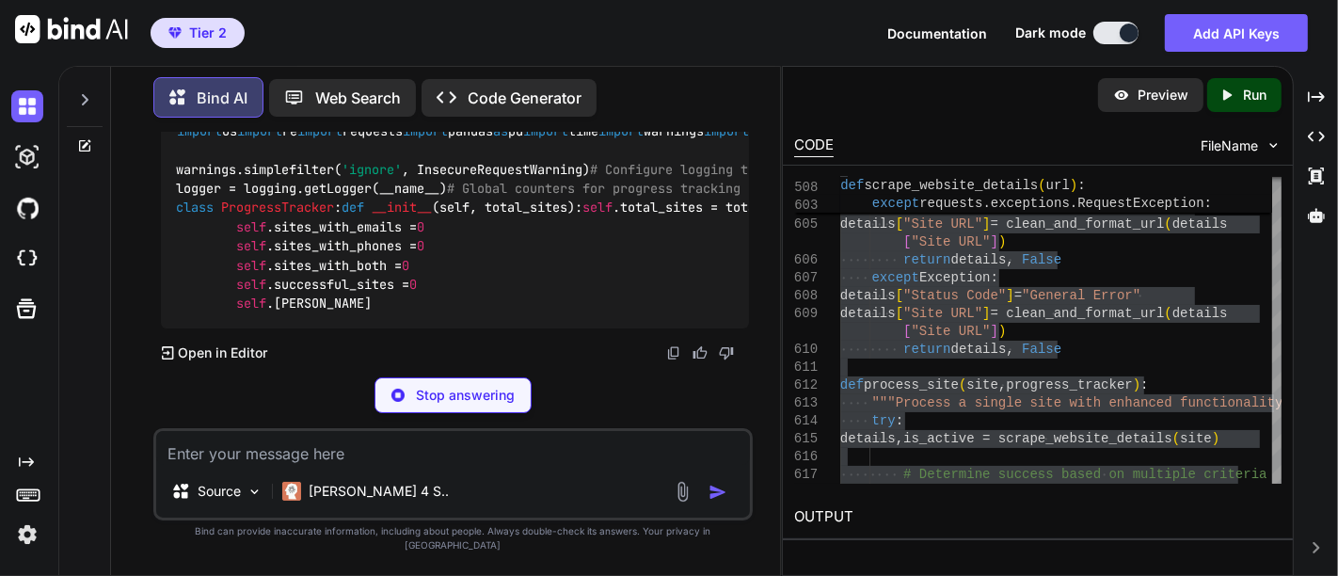
scroll to position [120333, 0]
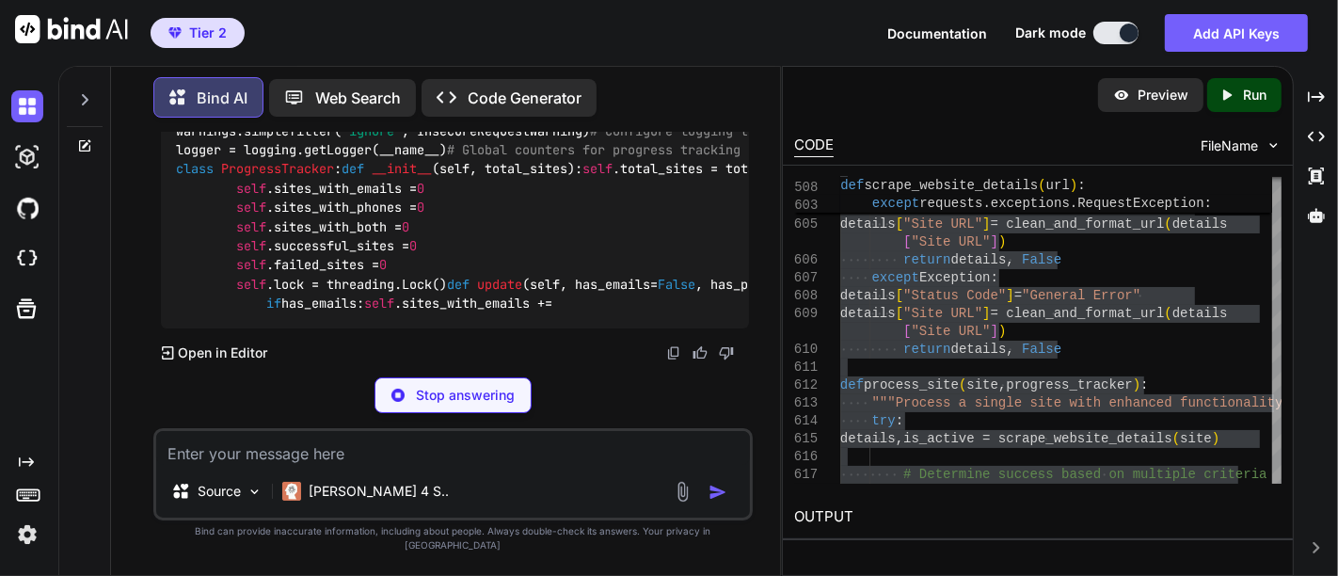
click at [343, 68] on div "Python" at bounding box center [455, 52] width 588 height 32
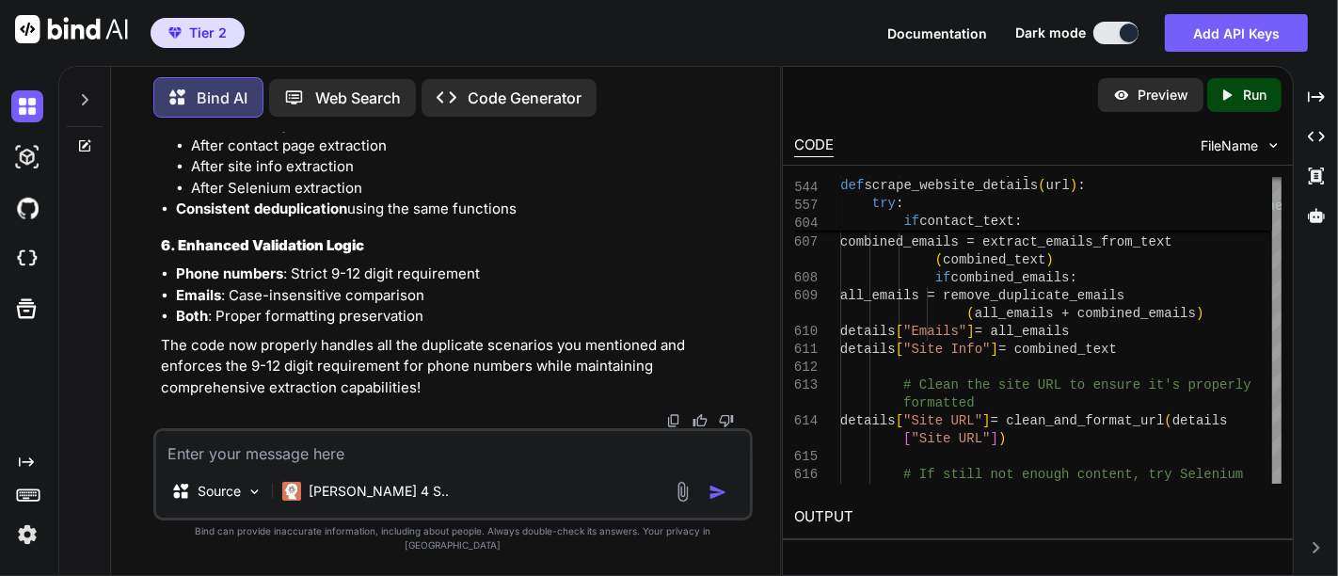
scroll to position [120309, 0]
